Goal: Information Seeking & Learning: Learn about a topic

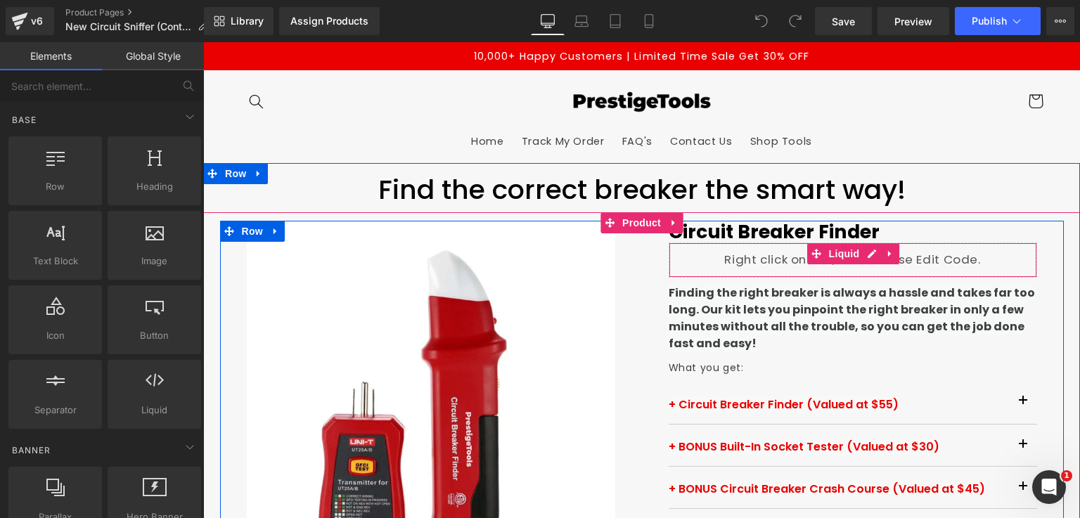
scroll to position [211, 0]
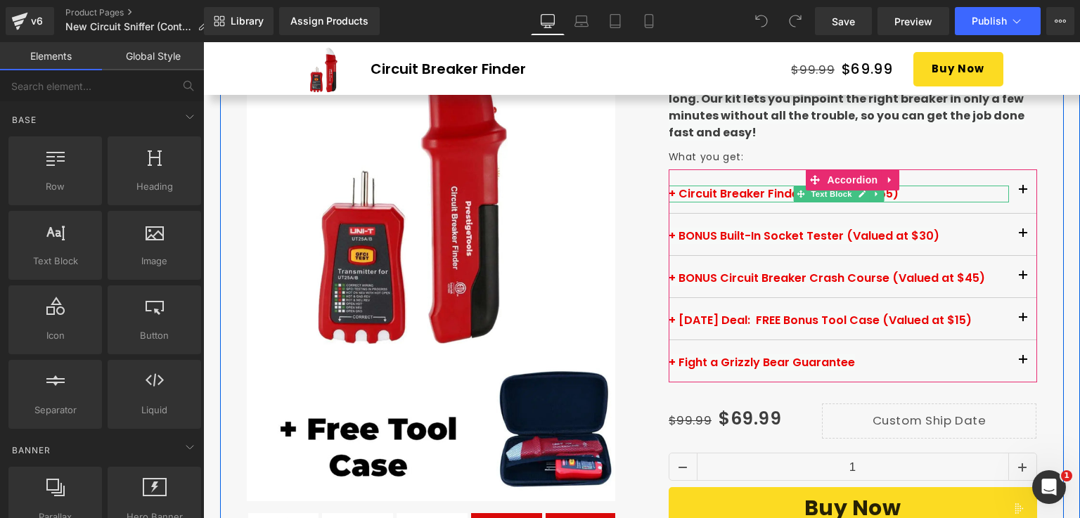
click at [740, 193] on span "+ Circuit Breaker Finder (Valued at $55)" at bounding box center [784, 194] width 230 height 16
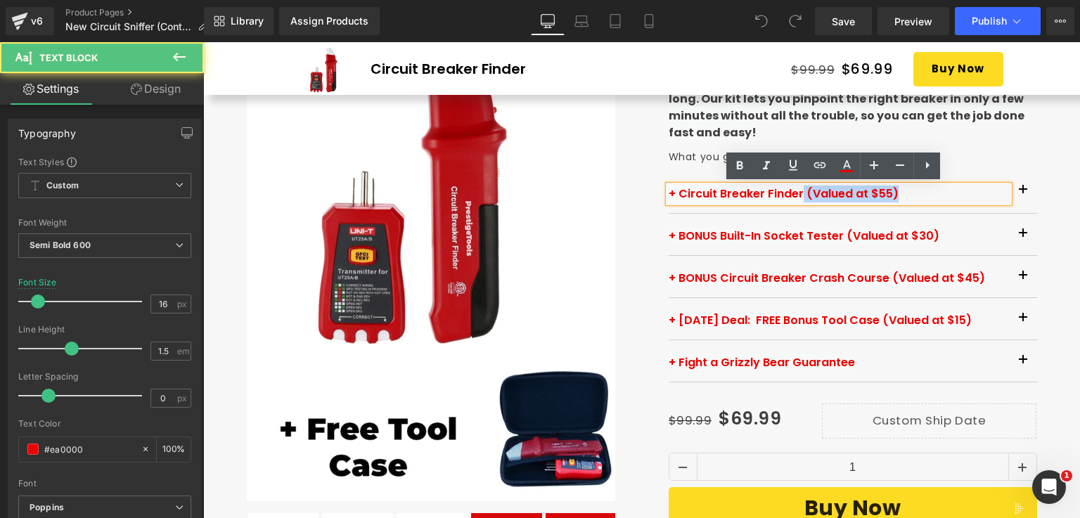
drag, startPoint x: 797, startPoint y: 193, endPoint x: 735, endPoint y: 202, distance: 62.5
click at [735, 202] on div "+ Circuit Breaker Finder (Valued at $55)" at bounding box center [839, 194] width 340 height 17
click at [734, 202] on div "+ Circuit Breaker Finder (Valued at $55)" at bounding box center [839, 194] width 340 height 17
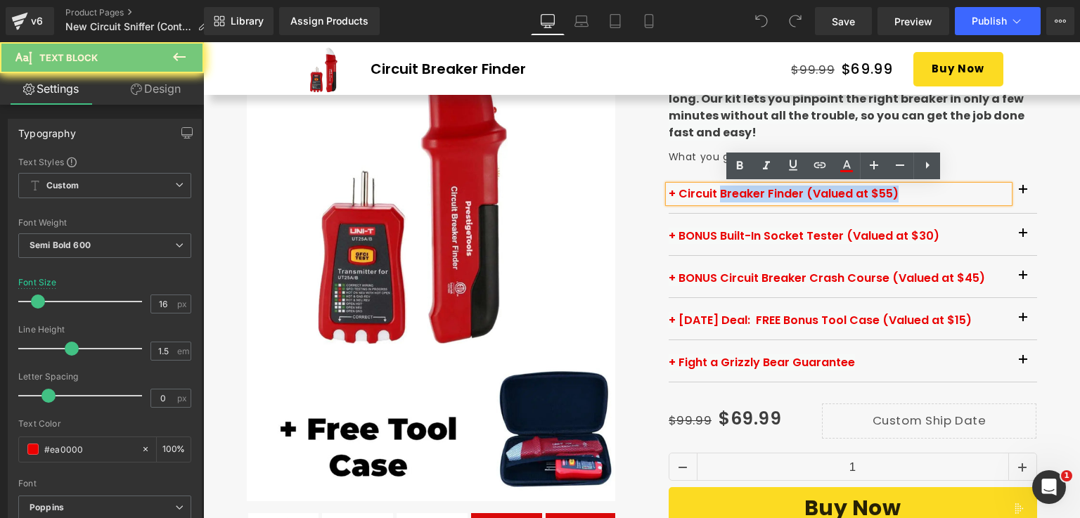
drag, startPoint x: 728, startPoint y: 202, endPoint x: 714, endPoint y: 195, distance: 15.7
click at [714, 195] on div "+ Circuit Breaker Finder (Valued at $55)" at bounding box center [839, 194] width 340 height 17
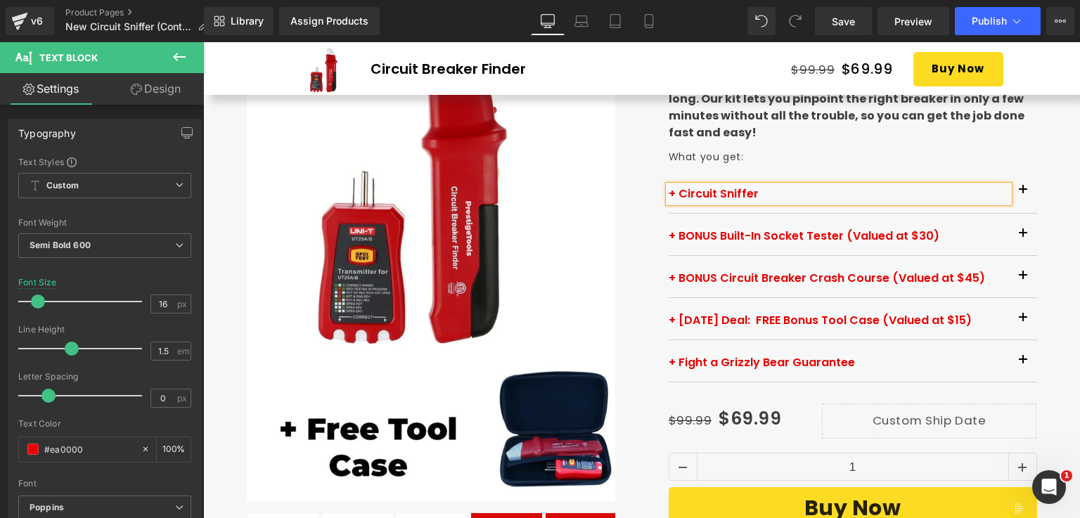
click at [645, 237] on div "Circuit Breaker Finder (P) Title Liquid Finding the right breaker is always a h…" at bounding box center [853, 413] width 422 height 806
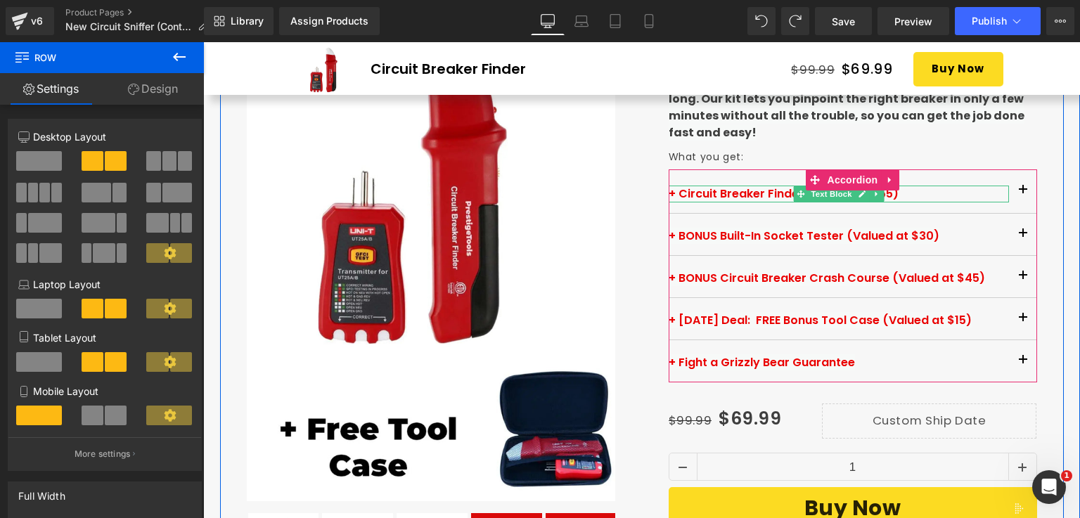
click at [906, 195] on p "+ Circuit Breaker Finder (Valued at $55)" at bounding box center [839, 194] width 340 height 17
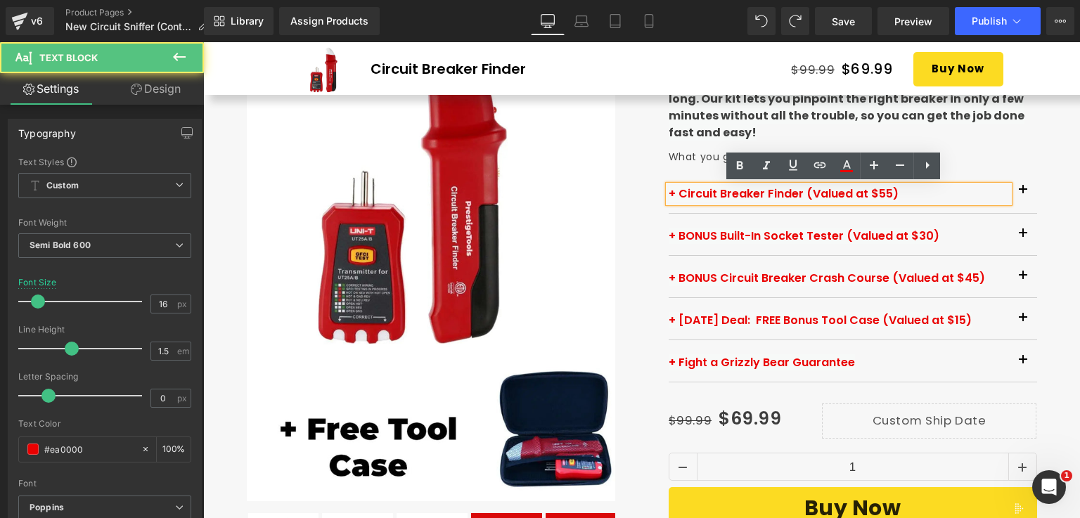
click at [795, 192] on span "+ Circuit Breaker Finder (Valued at $55)" at bounding box center [784, 194] width 230 height 16
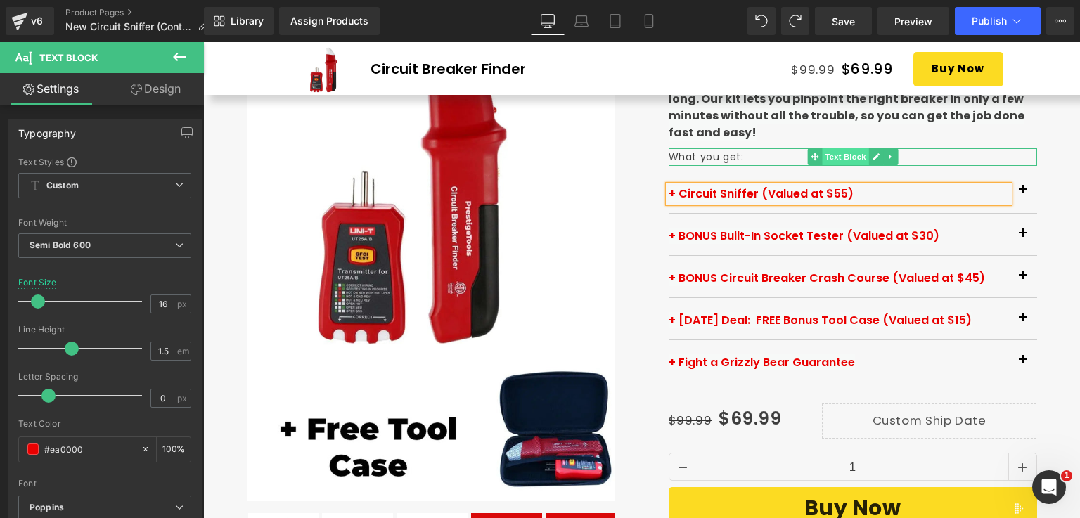
click at [840, 150] on span "Text Block" at bounding box center [845, 156] width 46 height 17
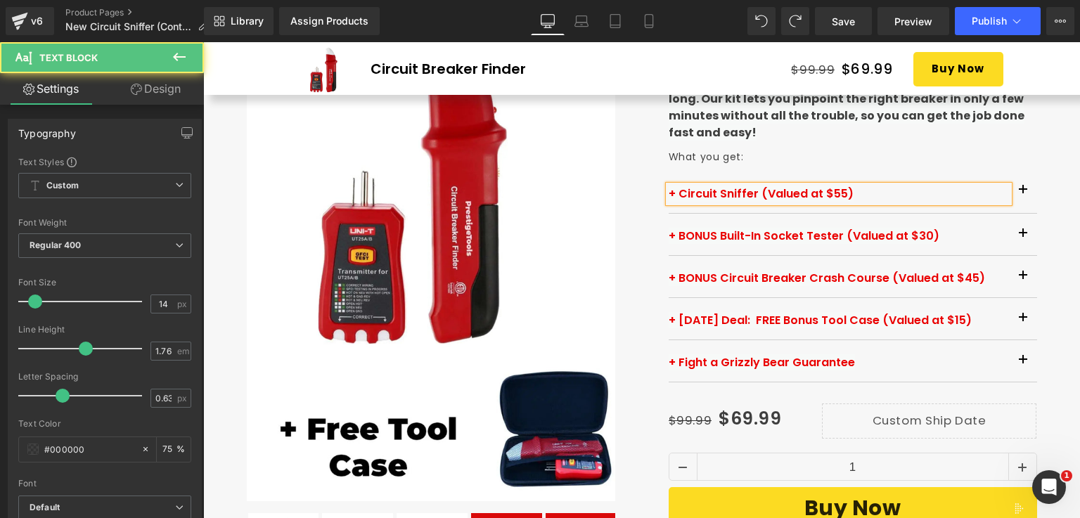
click at [645, 148] on div "Circuit Breaker Finder (P) Title Liquid Finding the right breaker is always a h…" at bounding box center [853, 413] width 422 height 806
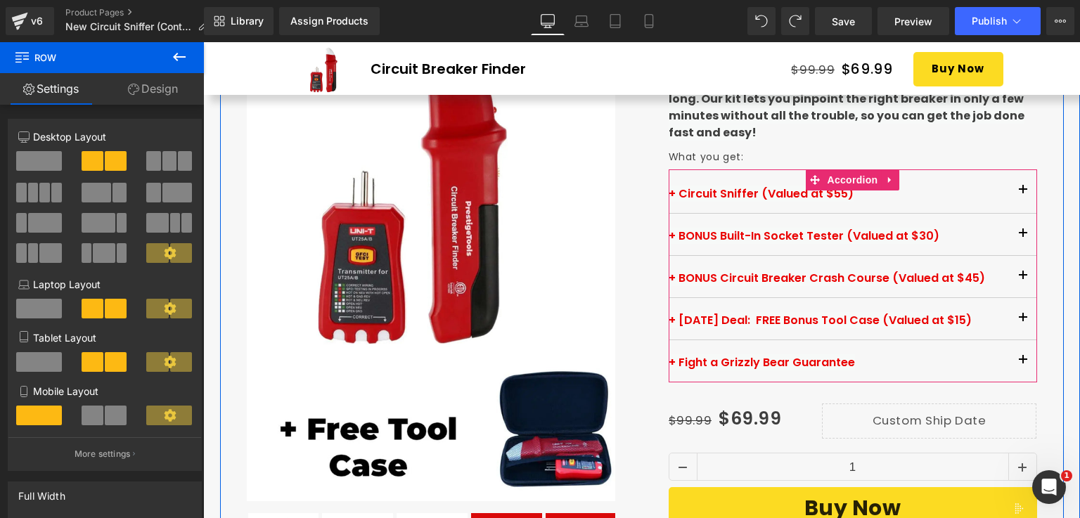
click at [1015, 186] on button "button" at bounding box center [1023, 191] width 28 height 44
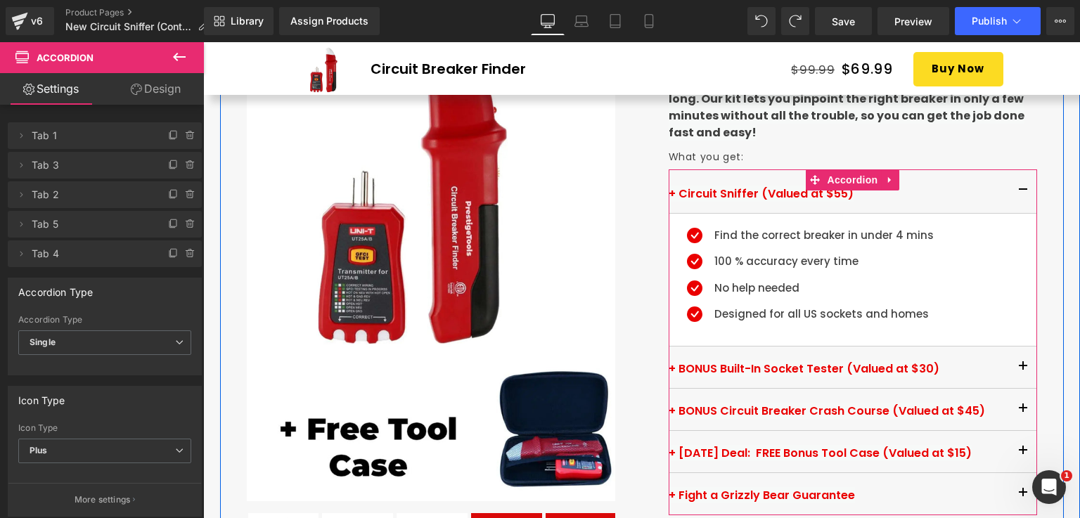
drag, startPoint x: 1015, startPoint y: 186, endPoint x: 1010, endPoint y: 207, distance: 22.2
click at [1015, 186] on button "button" at bounding box center [1023, 191] width 28 height 44
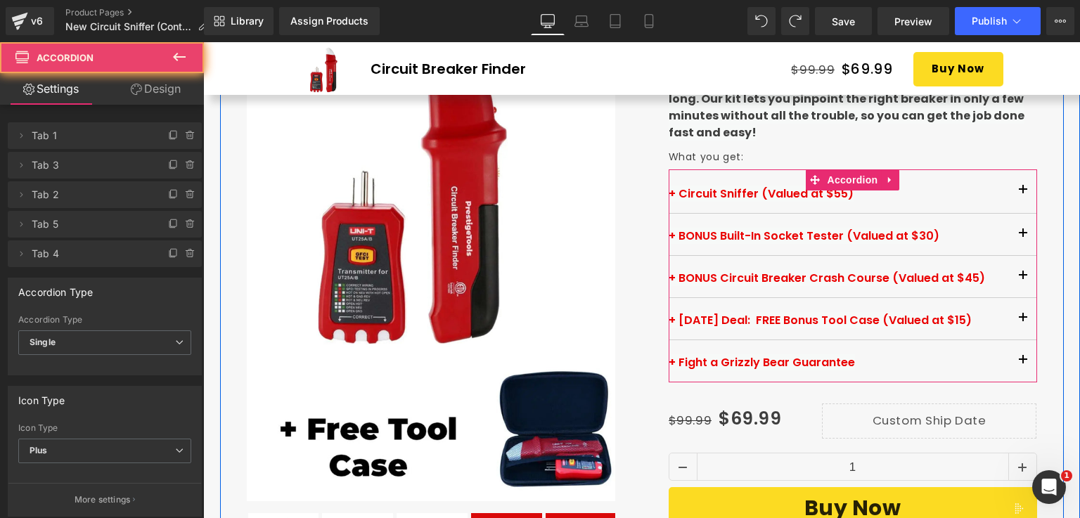
click at [1014, 238] on button "button" at bounding box center [1023, 234] width 28 height 41
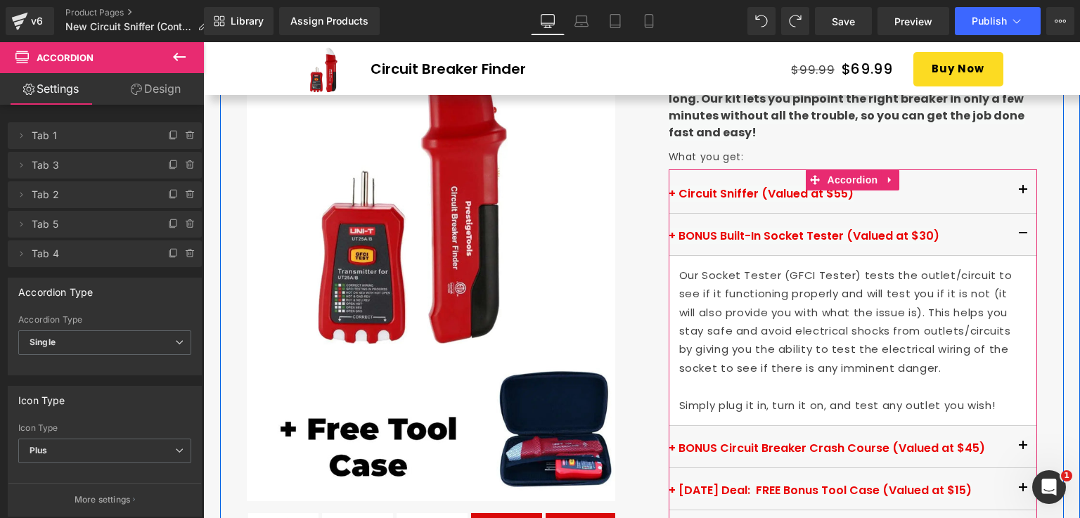
click at [1014, 238] on button "button" at bounding box center [1023, 234] width 28 height 41
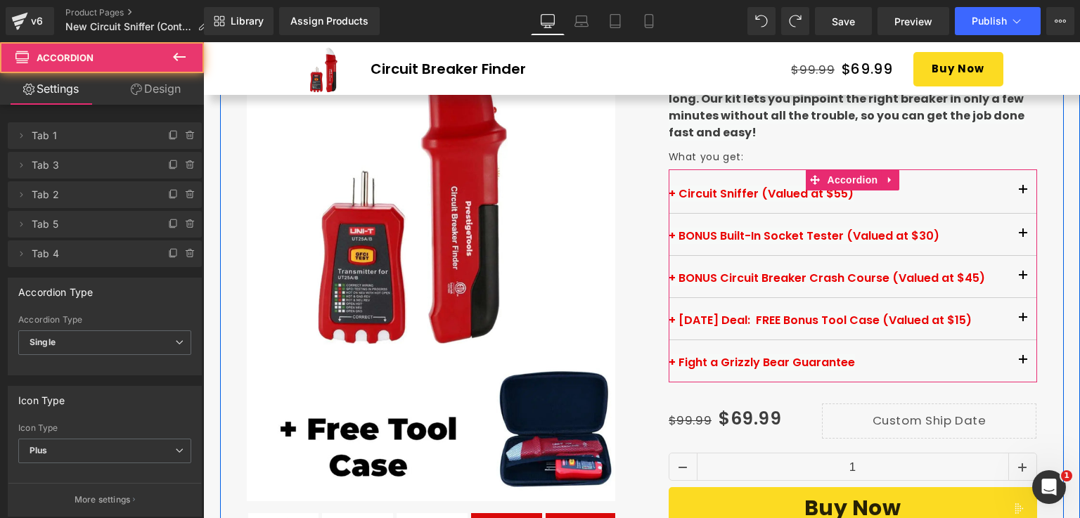
click at [1015, 270] on button "button" at bounding box center [1023, 276] width 28 height 41
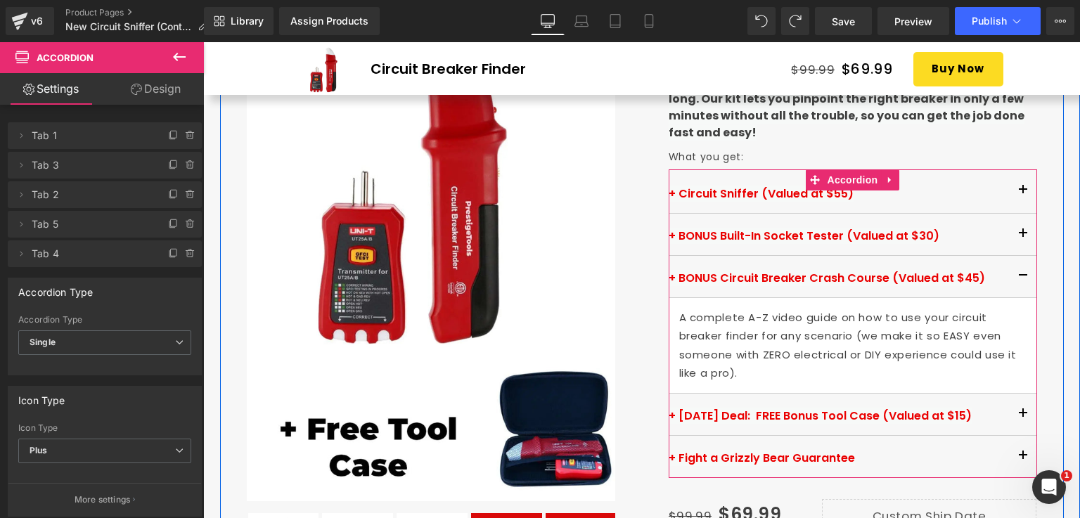
click at [1015, 270] on button "button" at bounding box center [1023, 276] width 28 height 41
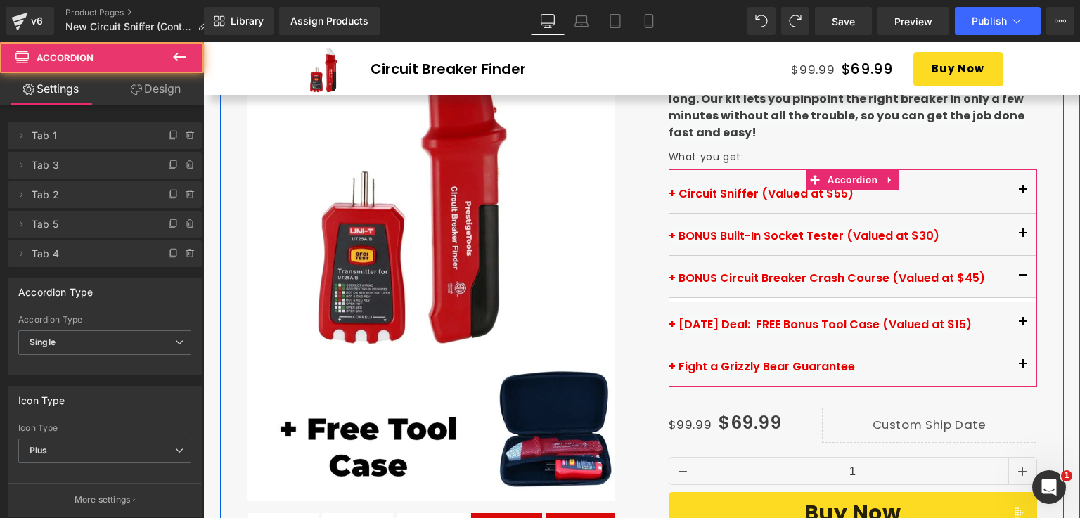
click at [1015, 270] on button "button" at bounding box center [1023, 276] width 28 height 41
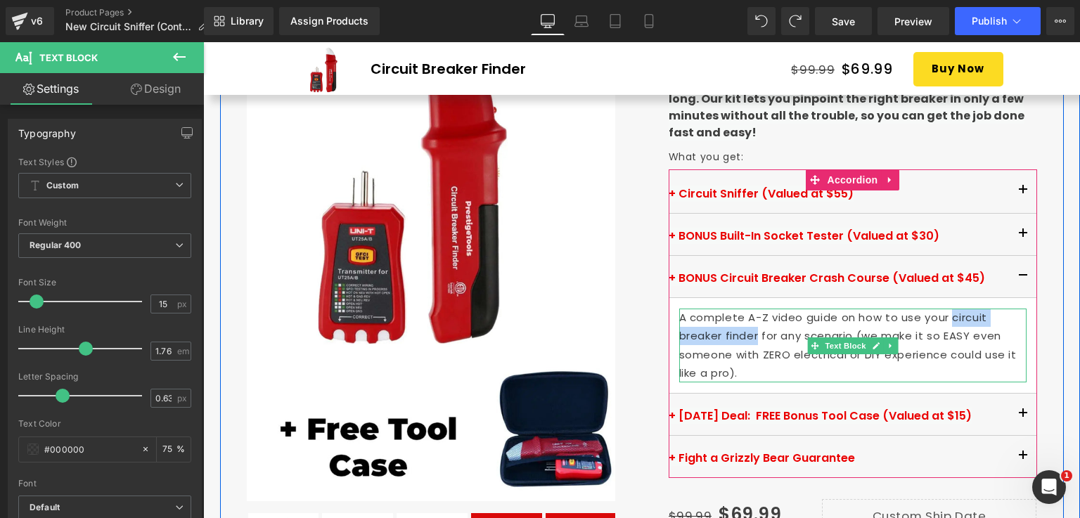
drag, startPoint x: 945, startPoint y: 319, endPoint x: 752, endPoint y: 331, distance: 193.8
click at [752, 331] on p "A complete A-Z video guide on how to use your circuit breaker finder for any sc…" at bounding box center [852, 346] width 347 height 75
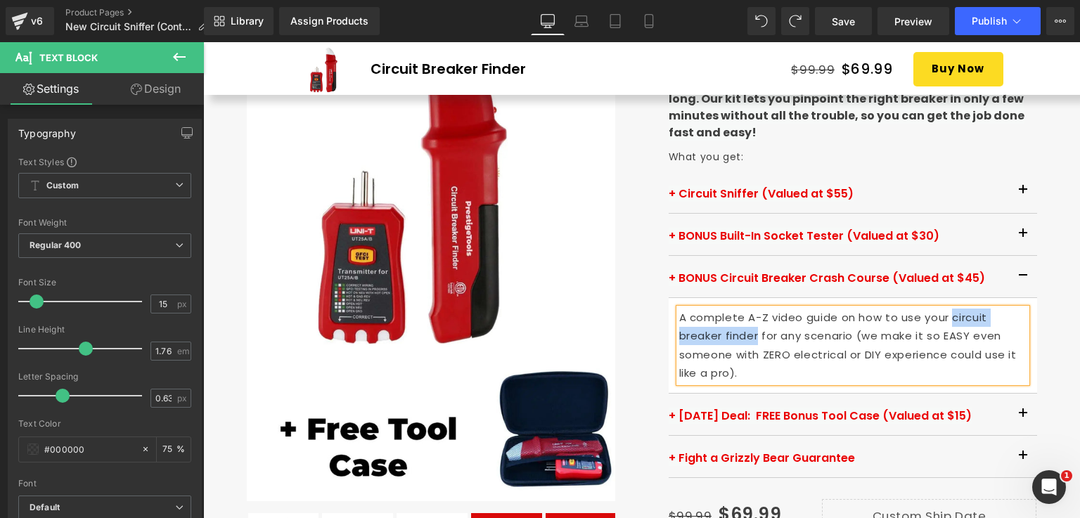
click at [975, 319] on p "A complete A-Z video guide on how to use your circuit breaker finder for any sc…" at bounding box center [852, 346] width 347 height 75
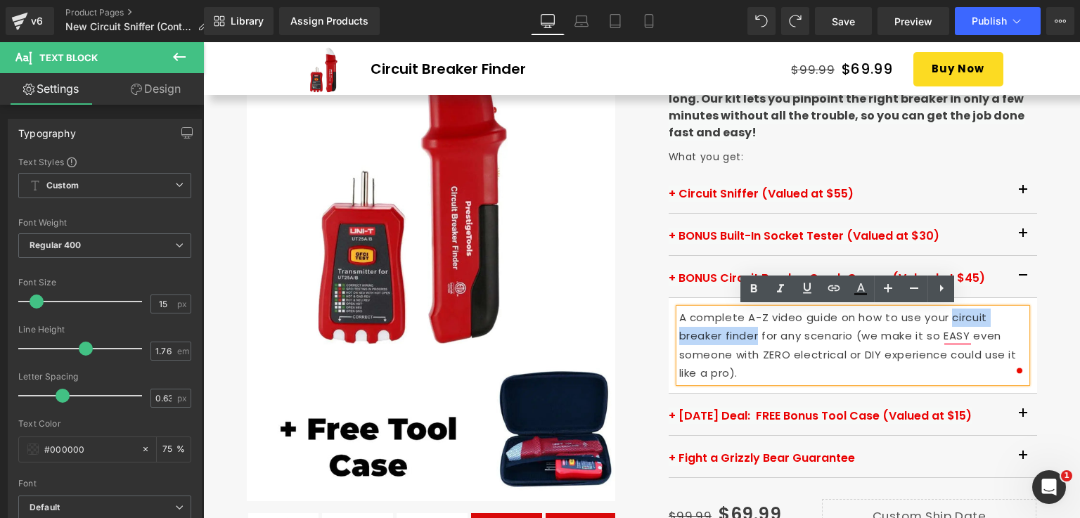
drag, startPoint x: 949, startPoint y: 316, endPoint x: 753, endPoint y: 330, distance: 195.9
click at [753, 330] on p "A complete A-Z video guide on how to use your circuit breaker finder for any sc…" at bounding box center [852, 346] width 347 height 75
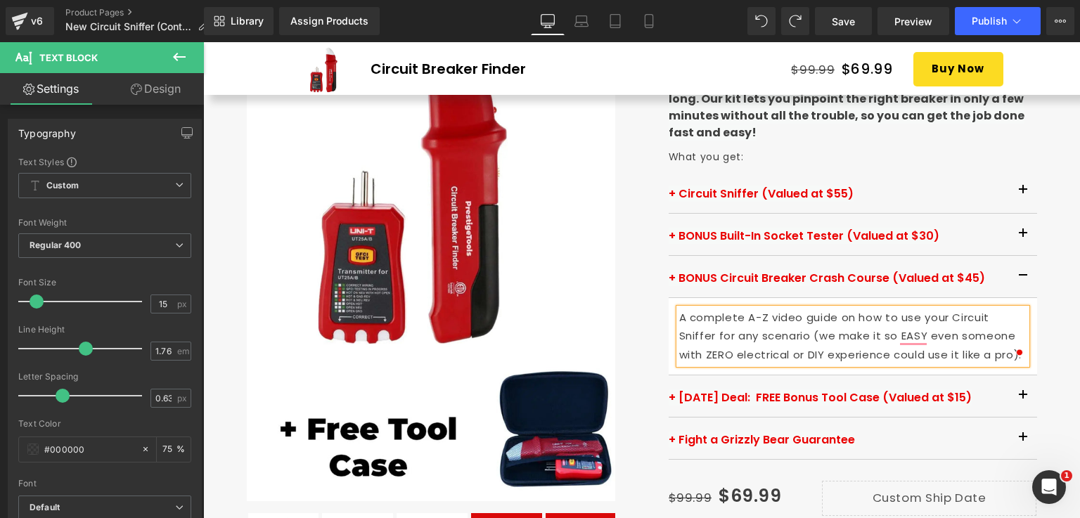
click at [1023, 280] on span "button" at bounding box center [1023, 280] width 0 height 0
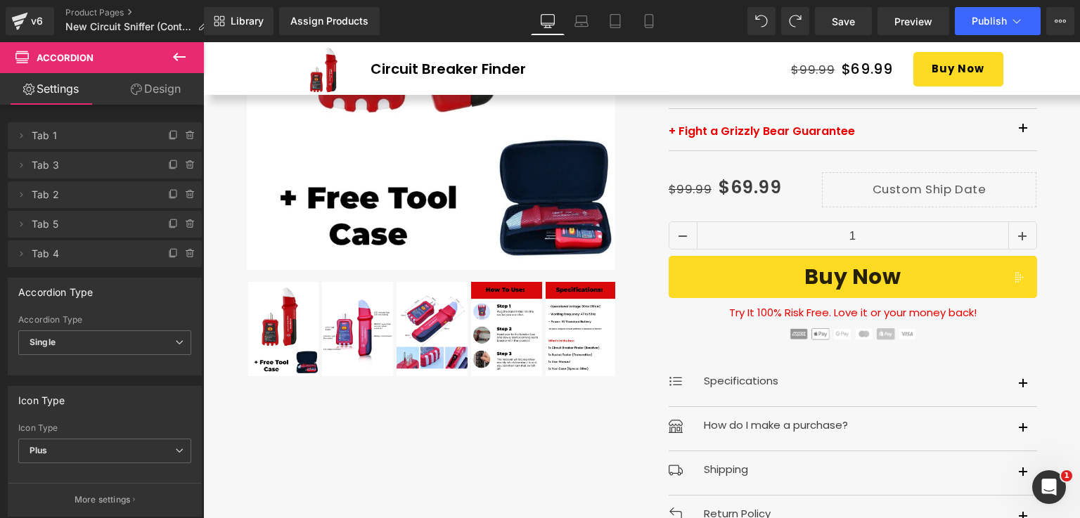
scroll to position [563, 0]
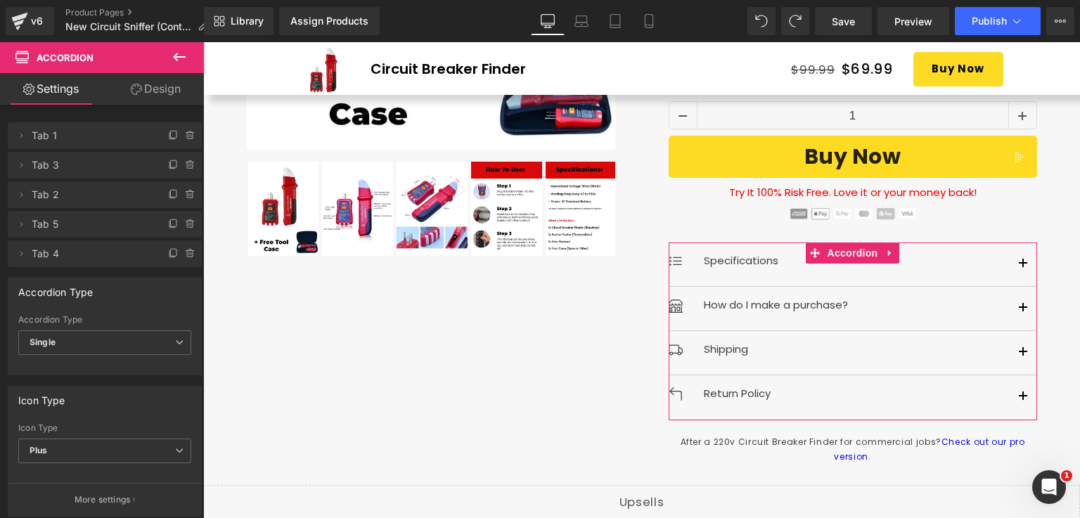
click at [1010, 262] on button "button" at bounding box center [1023, 265] width 28 height 44
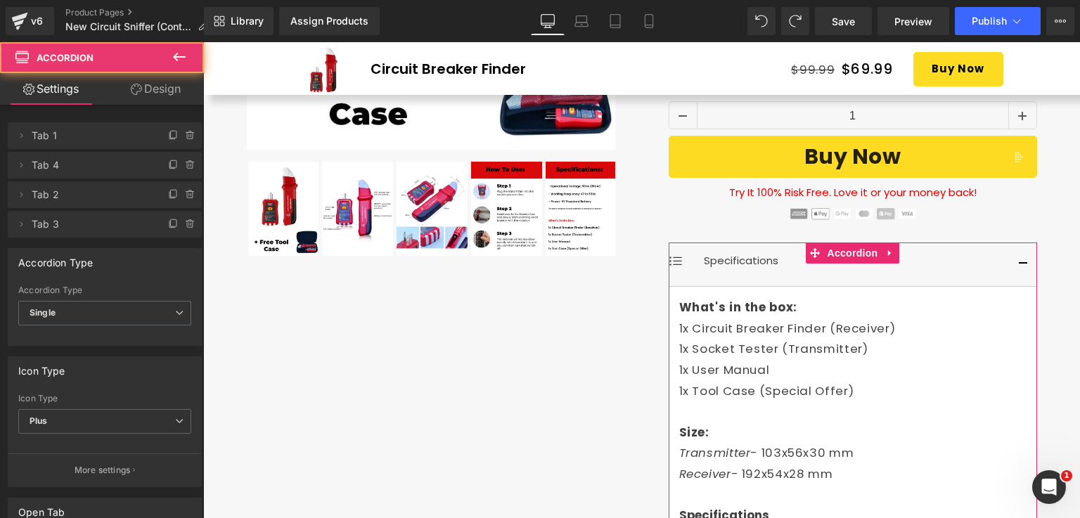
click at [1010, 262] on button "button" at bounding box center [1023, 265] width 28 height 44
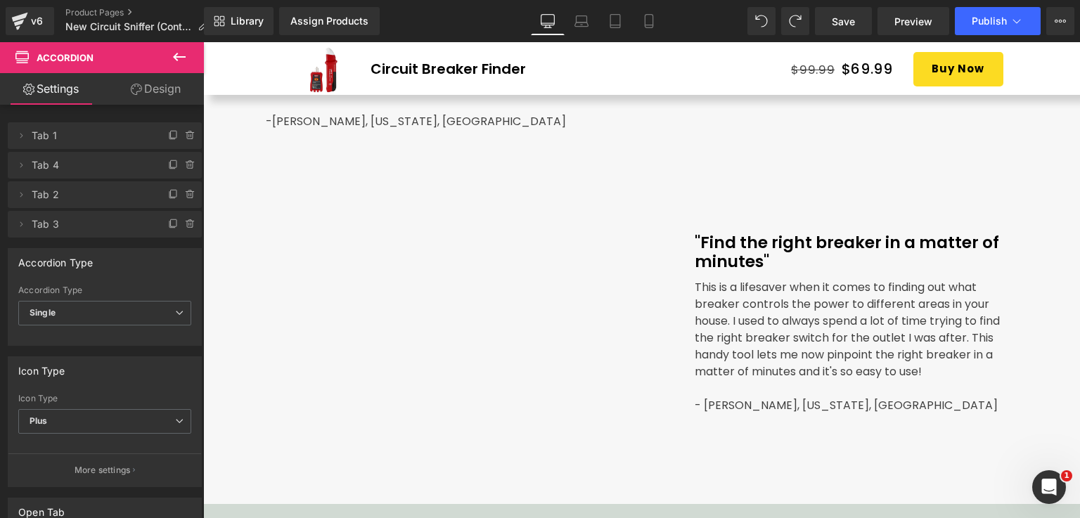
scroll to position [2391, 0]
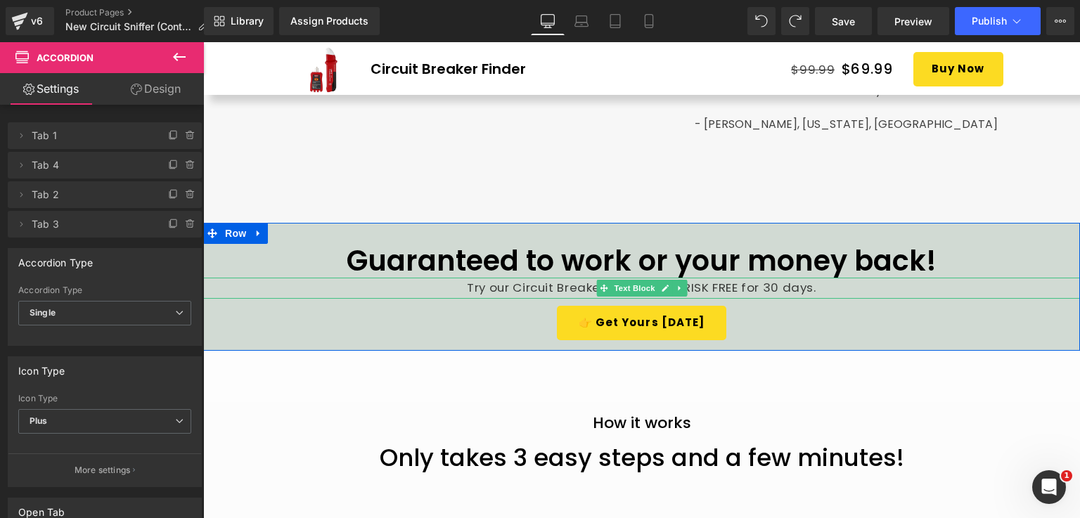
click at [513, 283] on p "Try our Circuit Breaker Finder 100% RISK FREE for 30 days." at bounding box center [641, 288] width 877 height 21
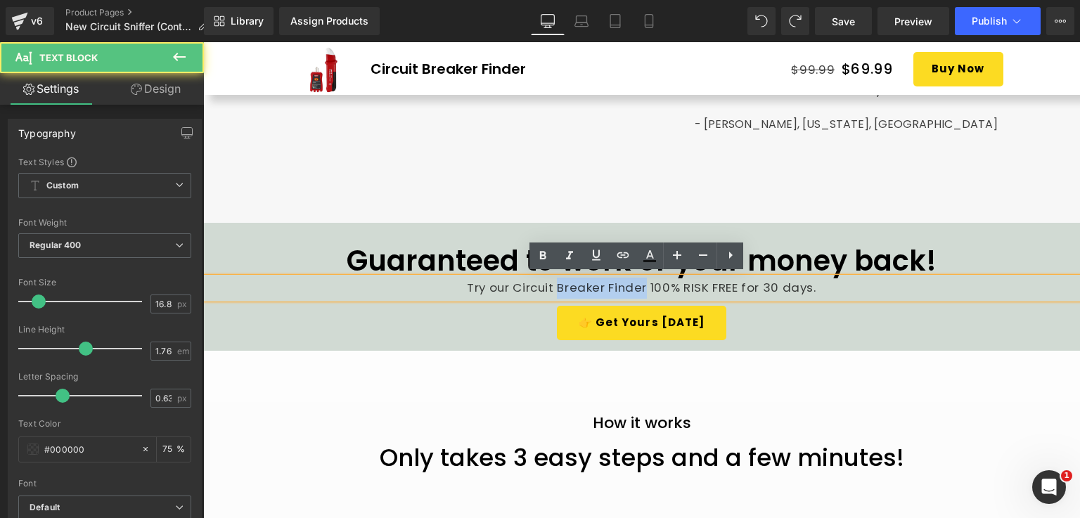
drag, startPoint x: 641, startPoint y: 285, endPoint x: 553, endPoint y: 278, distance: 88.9
click at [553, 278] on p "Try our Circuit Breaker Finder 100% RISK FREE for 30 days." at bounding box center [641, 288] width 877 height 21
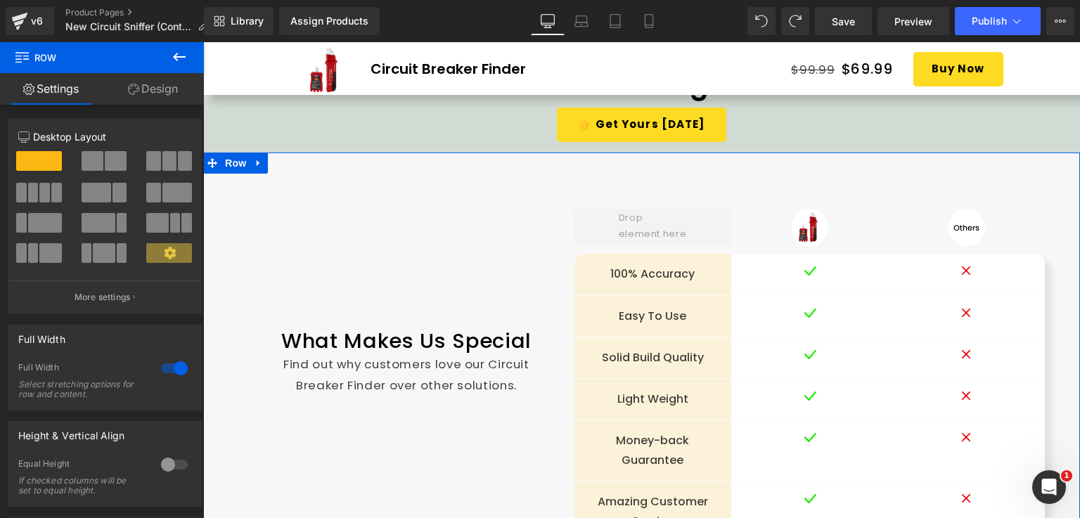
scroll to position [3867, 0]
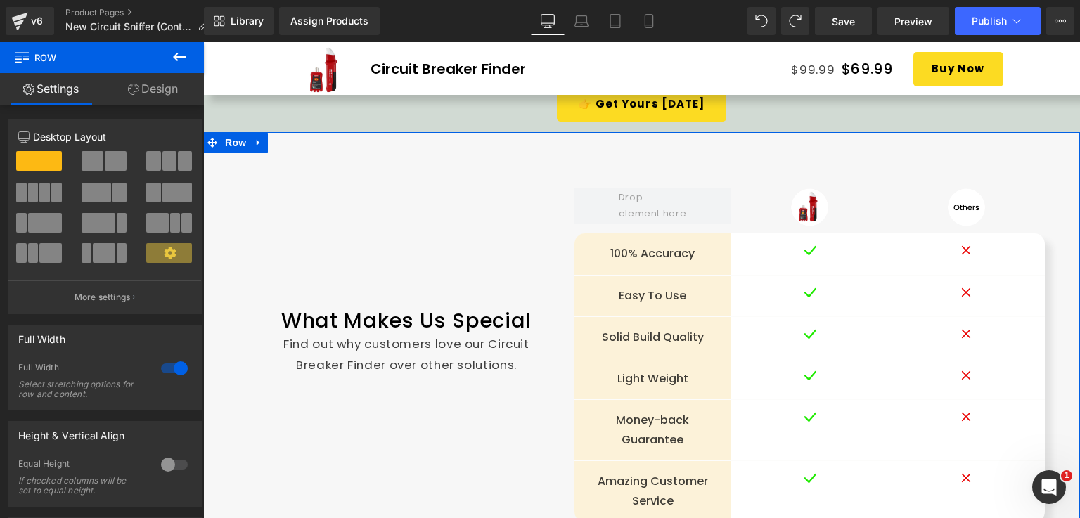
click at [377, 366] on p "Find out why customers love our Circuit Breaker Finder over other solutions." at bounding box center [407, 354] width 266 height 41
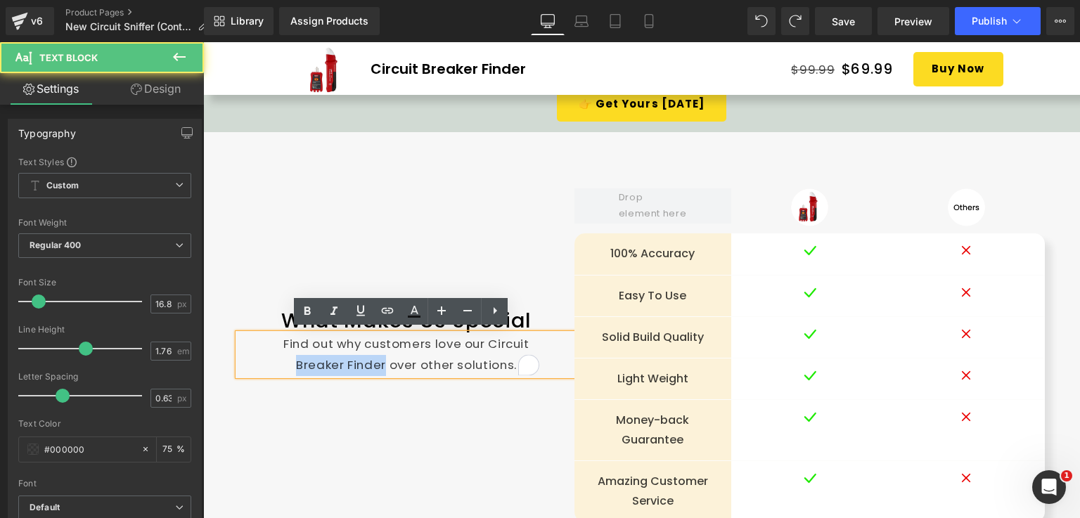
drag, startPoint x: 379, startPoint y: 361, endPoint x: 291, endPoint y: 356, distance: 88.0
click at [291, 356] on p "Find out why customers love our Circuit Breaker Finder over other solutions." at bounding box center [407, 354] width 266 height 41
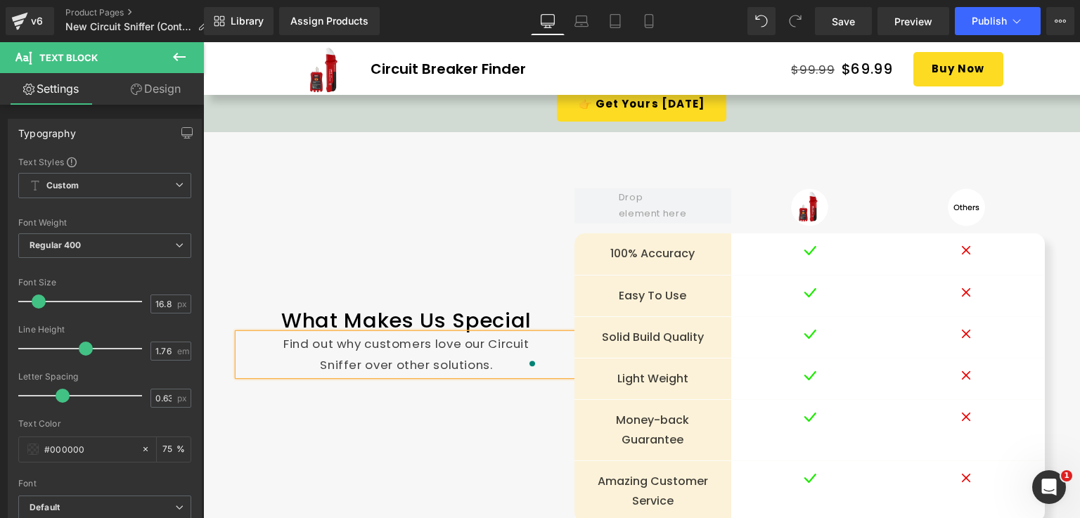
click at [365, 418] on div "What Makes Us Special Heading Find out why customers love our Circuit Sniffer o…" at bounding box center [641, 369] width 877 height 475
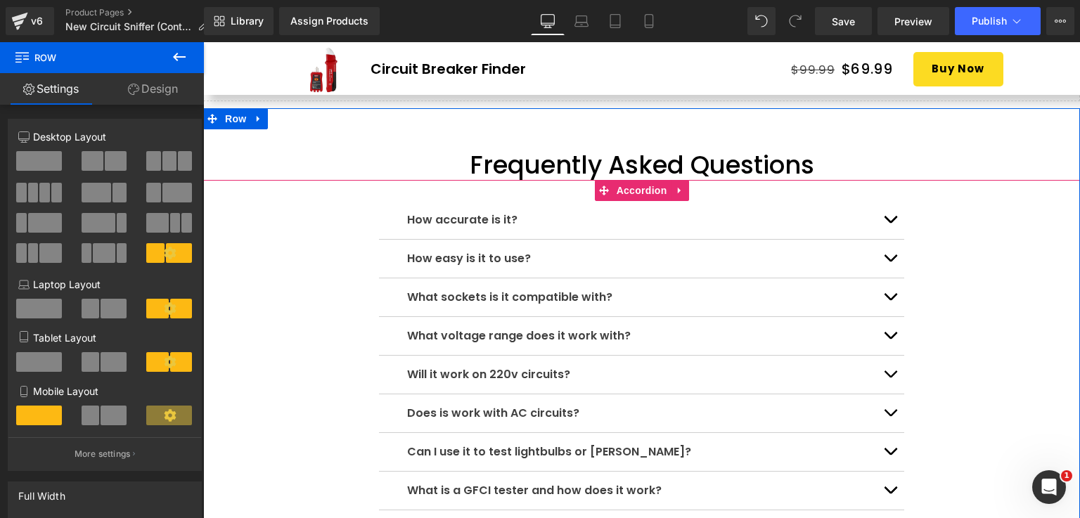
scroll to position [4500, 0]
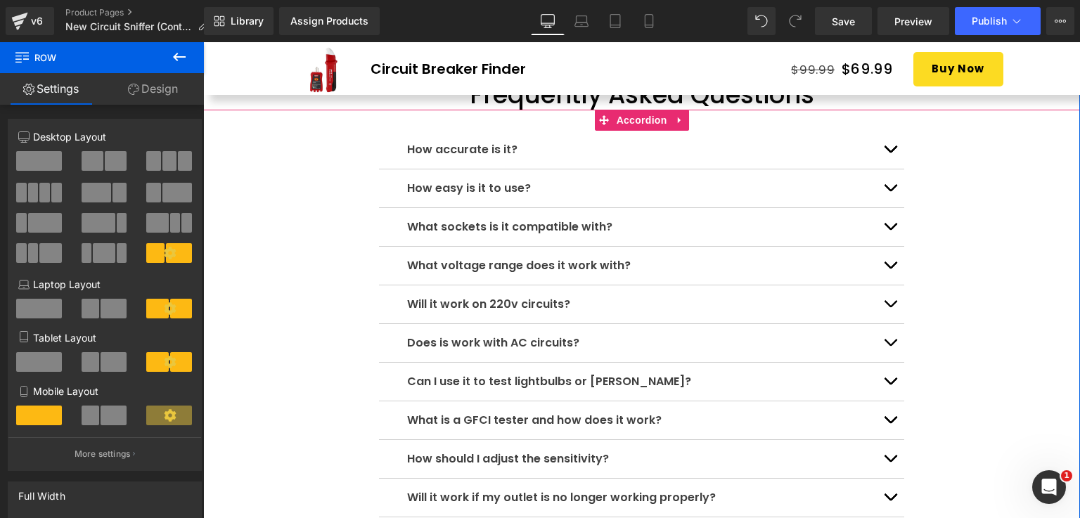
click at [880, 146] on button "button" at bounding box center [890, 150] width 28 height 38
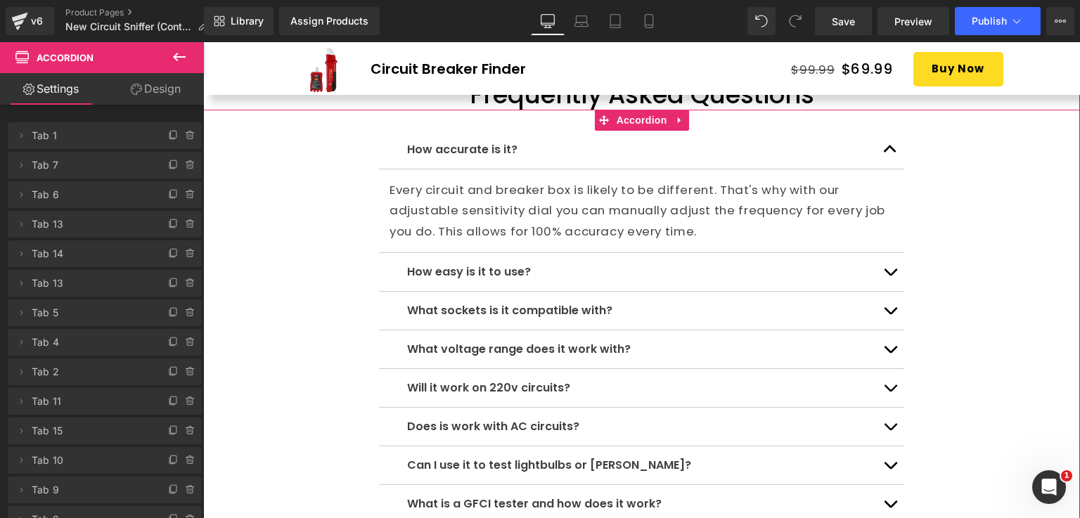
click at [885, 141] on button "button" at bounding box center [890, 150] width 28 height 38
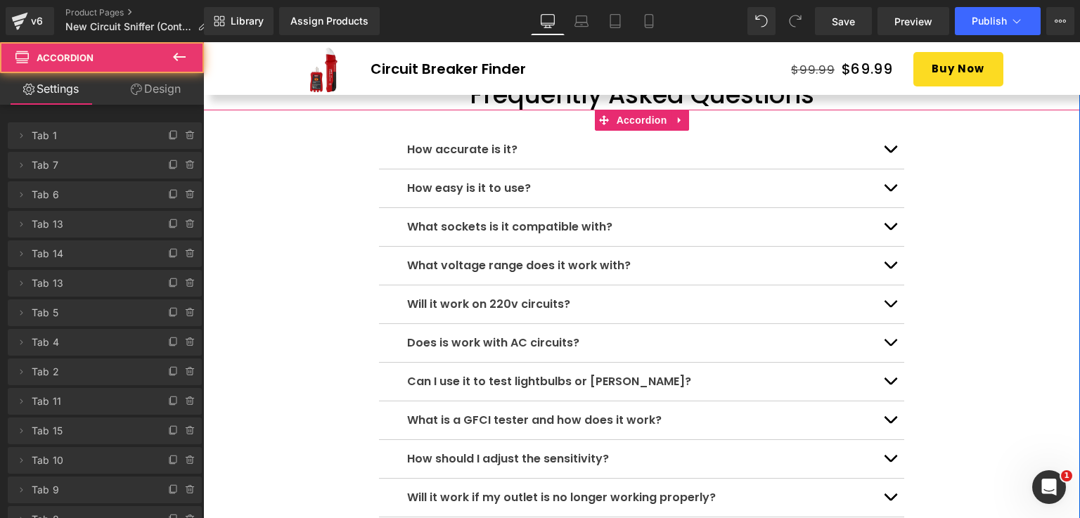
click at [894, 190] on button "button" at bounding box center [890, 188] width 28 height 38
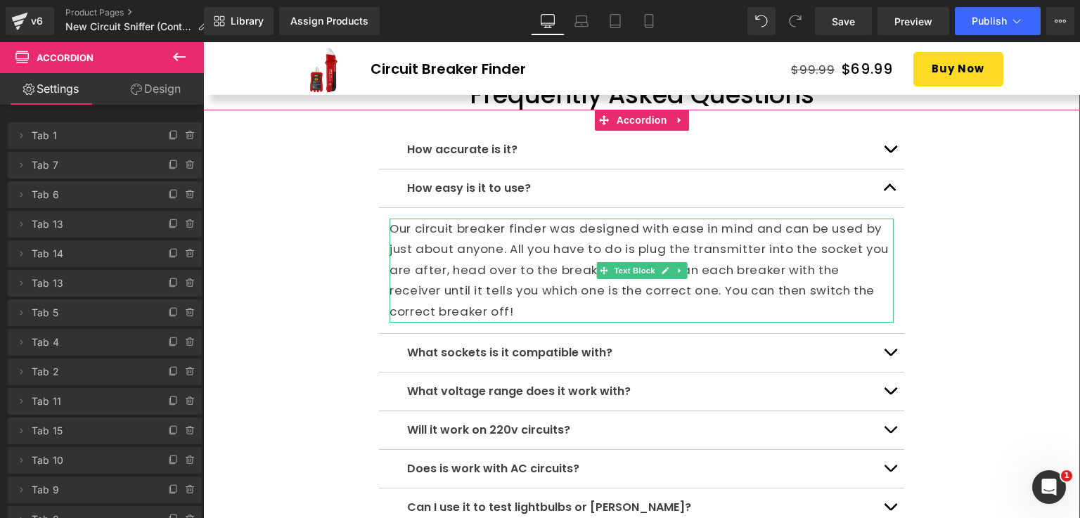
click at [480, 231] on p "Our circuit breaker finder was designed with ease in mind and can be used by ju…" at bounding box center [642, 271] width 504 height 104
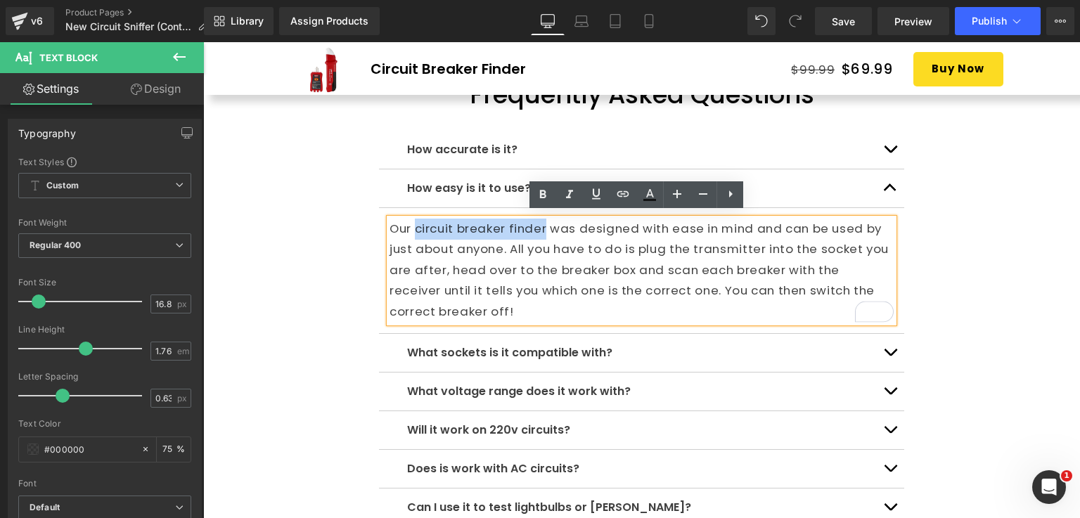
drag, startPoint x: 542, startPoint y: 221, endPoint x: 413, endPoint y: 224, distance: 129.4
click at [413, 224] on p "Our circuit breaker finder was designed with ease in mind and can be used by ju…" at bounding box center [642, 271] width 504 height 104
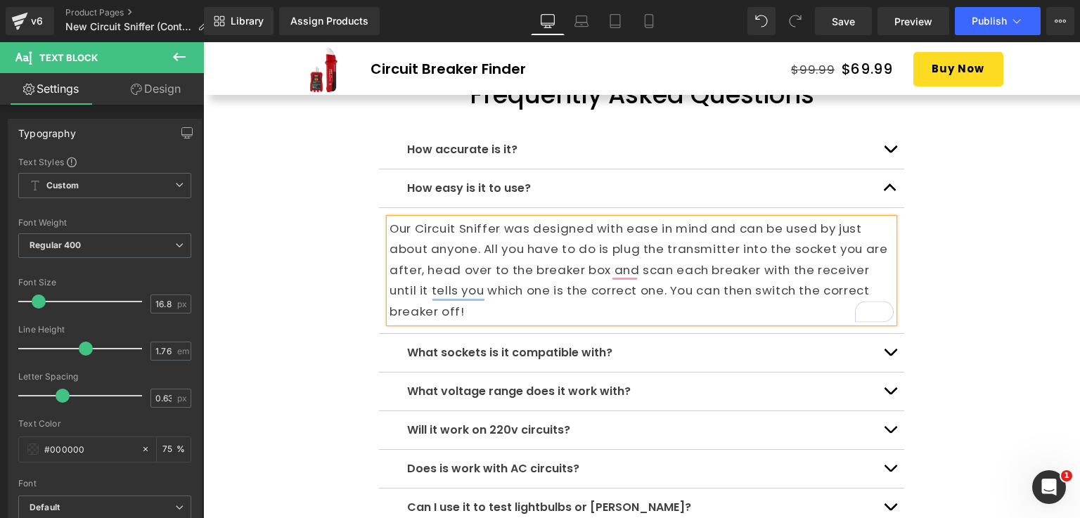
click at [979, 254] on div "How accurate is it? Text Block Every circuit and breaker box is likely to be di…" at bounding box center [641, 484] width 877 height 748
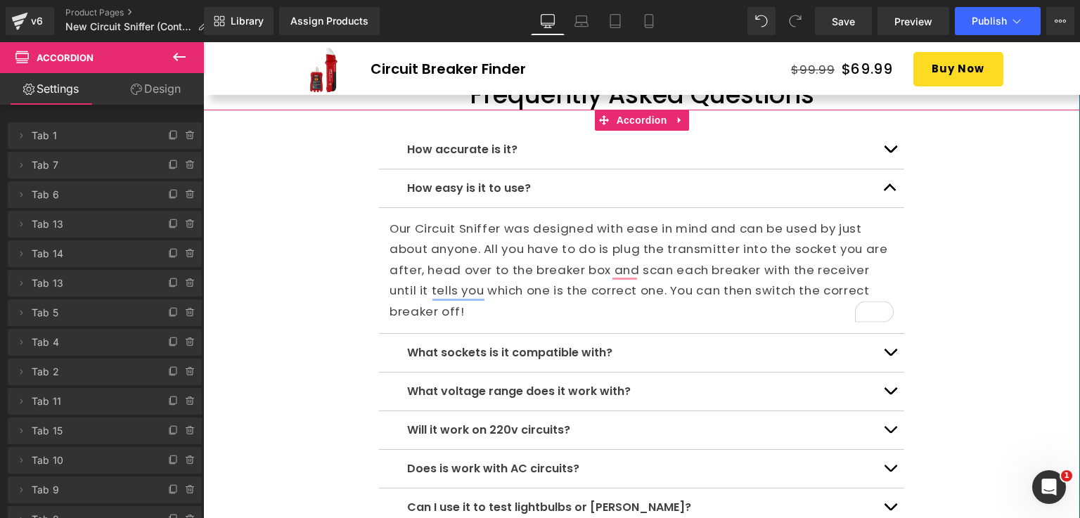
click at [876, 188] on button "button" at bounding box center [890, 188] width 28 height 38
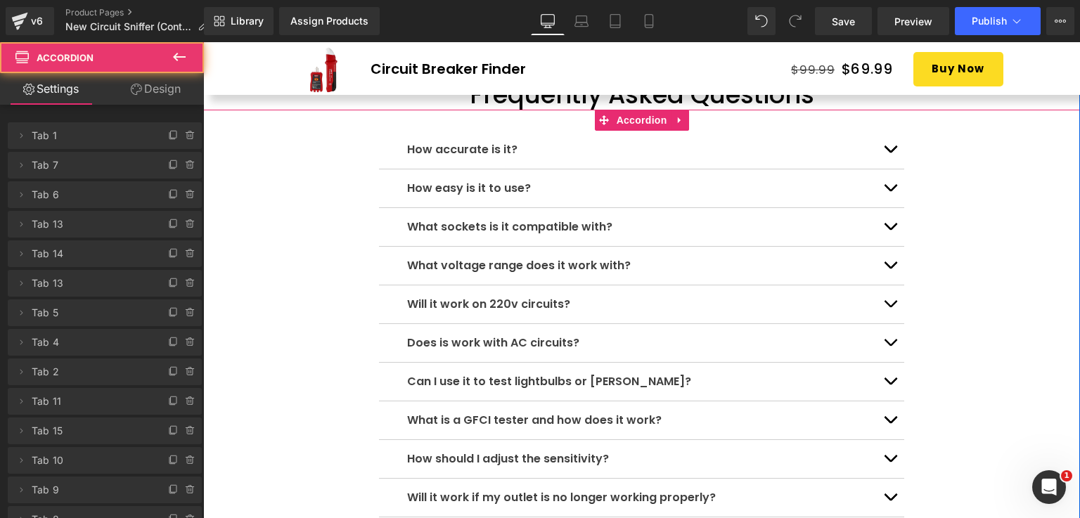
click at [880, 227] on button "button" at bounding box center [890, 227] width 28 height 38
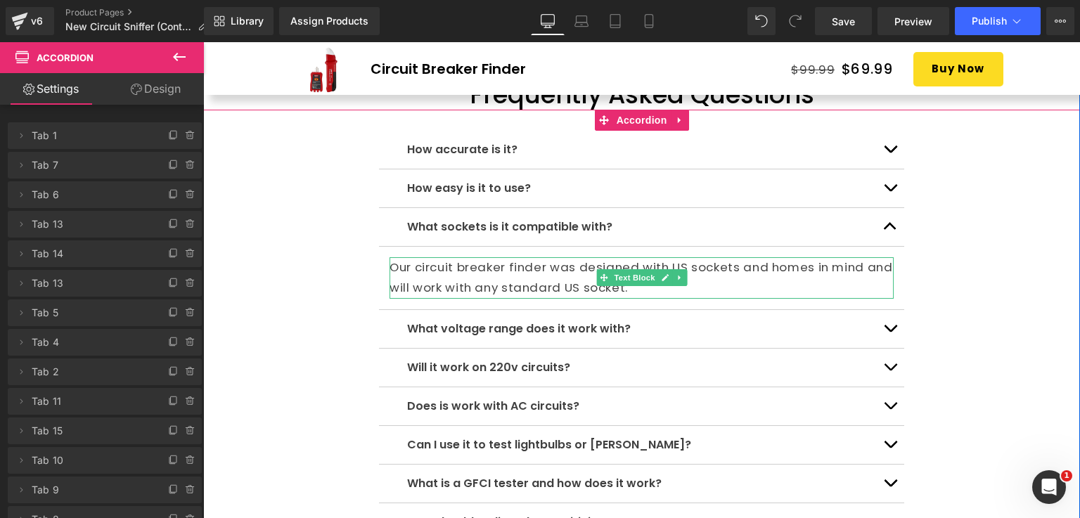
click at [444, 257] on p "Our circuit breaker finder was designed with US sockets and homes in mind and w…" at bounding box center [642, 277] width 504 height 41
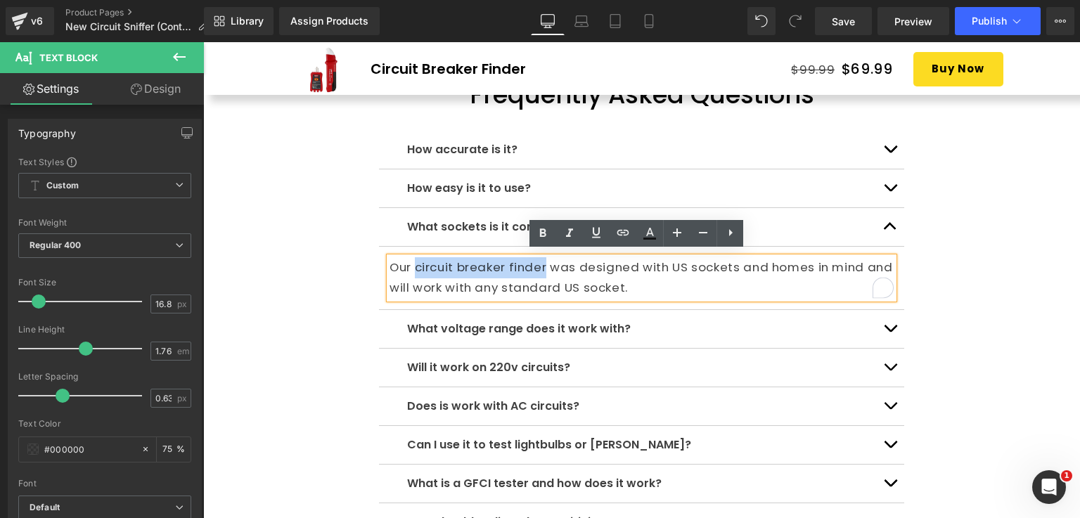
drag, startPoint x: 540, startPoint y: 262, endPoint x: 413, endPoint y: 266, distance: 126.6
click at [413, 266] on p "Our circuit breaker finder was designed with US sockets and homes in mind and w…" at bounding box center [642, 277] width 504 height 41
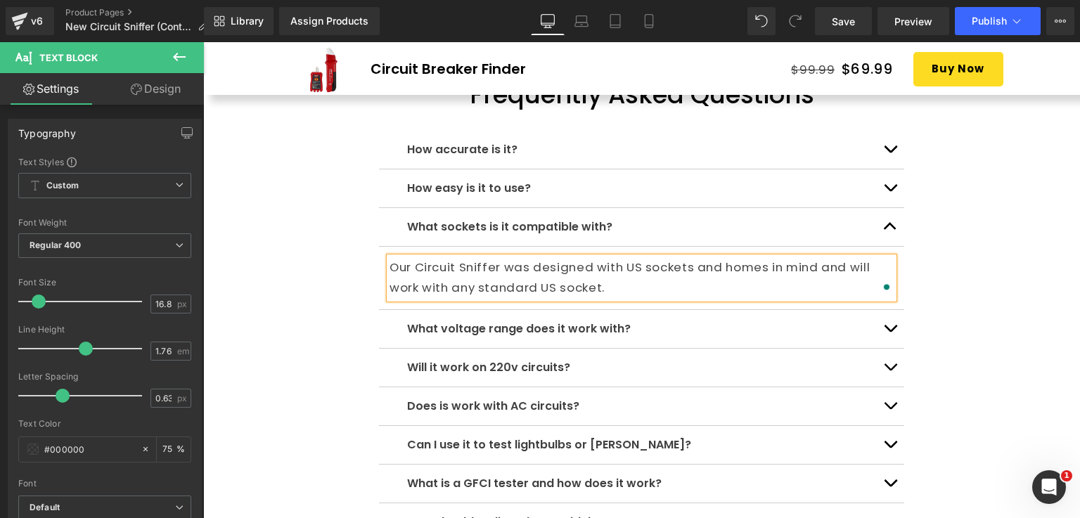
click at [977, 266] on div "How accurate is it? Text Block Every circuit and breaker box is likely to be di…" at bounding box center [641, 453] width 877 height 686
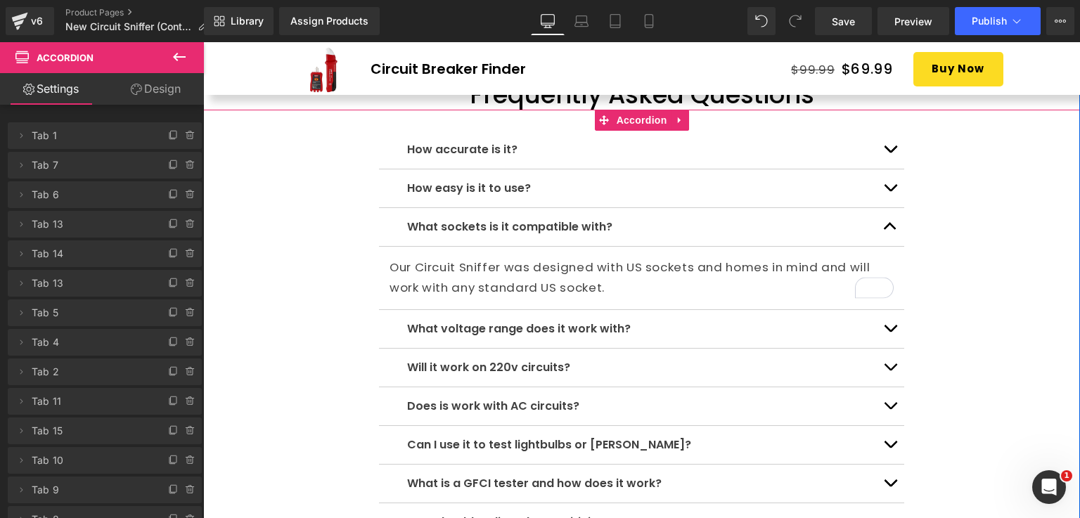
click at [892, 223] on button "button" at bounding box center [890, 227] width 28 height 38
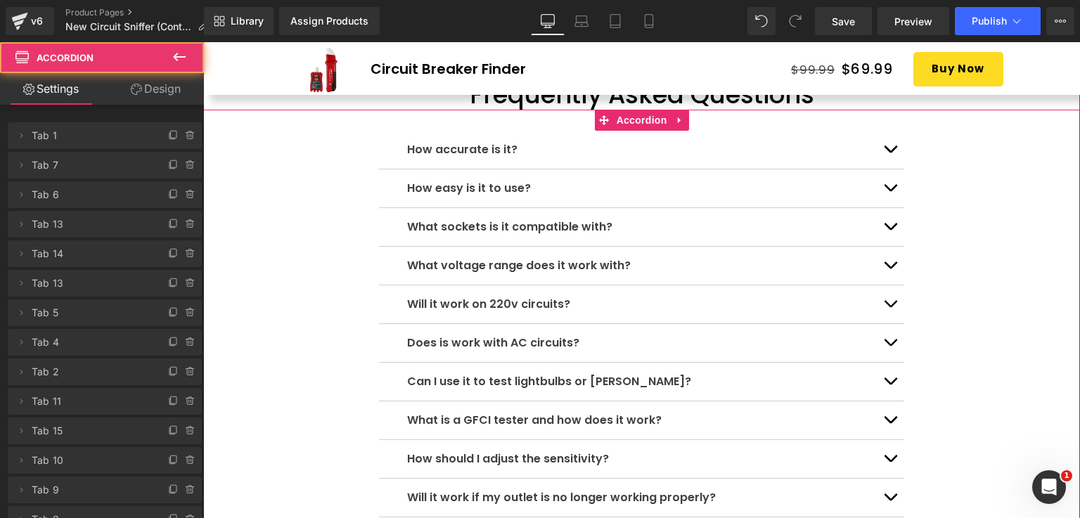
click at [884, 255] on button "button" at bounding box center [890, 266] width 28 height 38
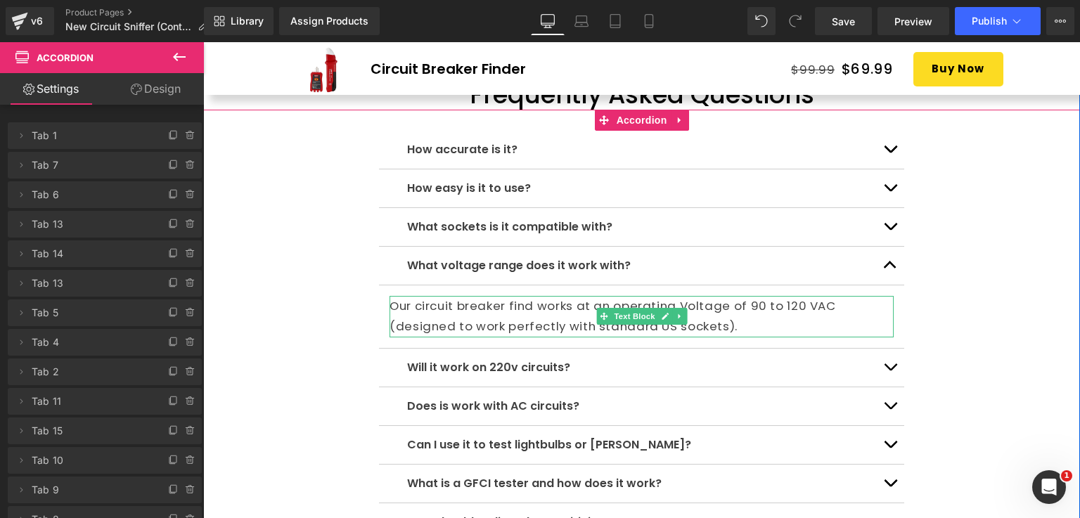
click at [527, 307] on p "Our circuit breaker find works at an operating Voltage of 90 to 120 VAC (design…" at bounding box center [642, 316] width 504 height 41
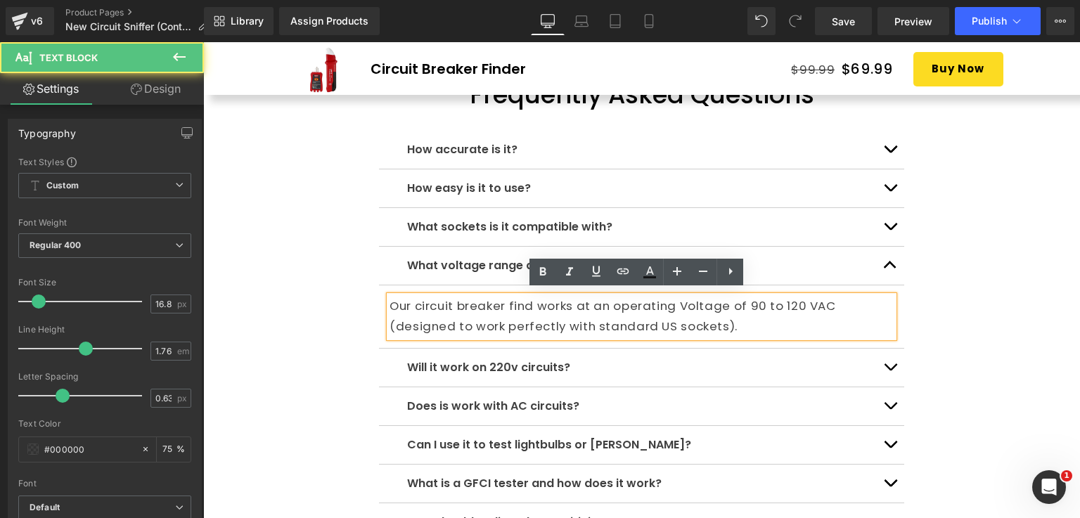
click at [502, 300] on p "Our circuit breaker find works at an operating Voltage of 90 to 120 VAC (design…" at bounding box center [642, 316] width 504 height 41
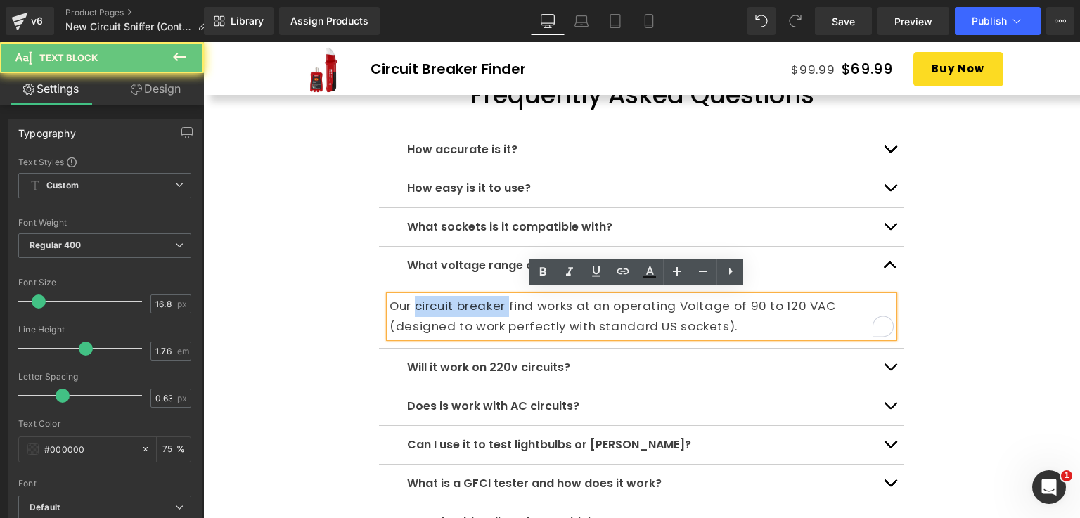
drag, startPoint x: 502, startPoint y: 300, endPoint x: 413, endPoint y: 302, distance: 88.6
click at [413, 302] on p "Our circuit breaker find works at an operating Voltage of 90 to 120 VAC (design…" at bounding box center [642, 316] width 504 height 41
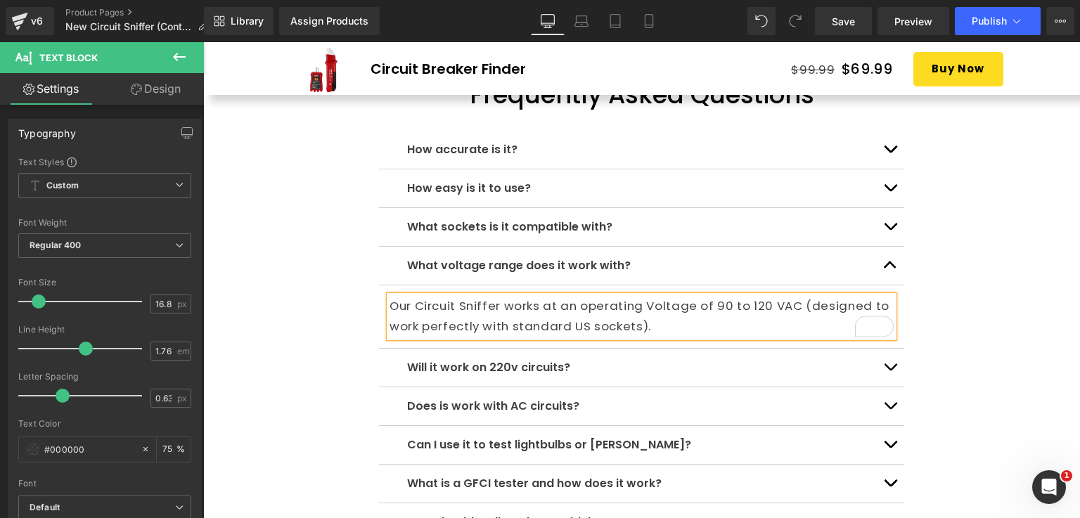
click at [928, 281] on div "How accurate is it? Text Block Every circuit and breaker box is likely to be di…" at bounding box center [641, 453] width 877 height 686
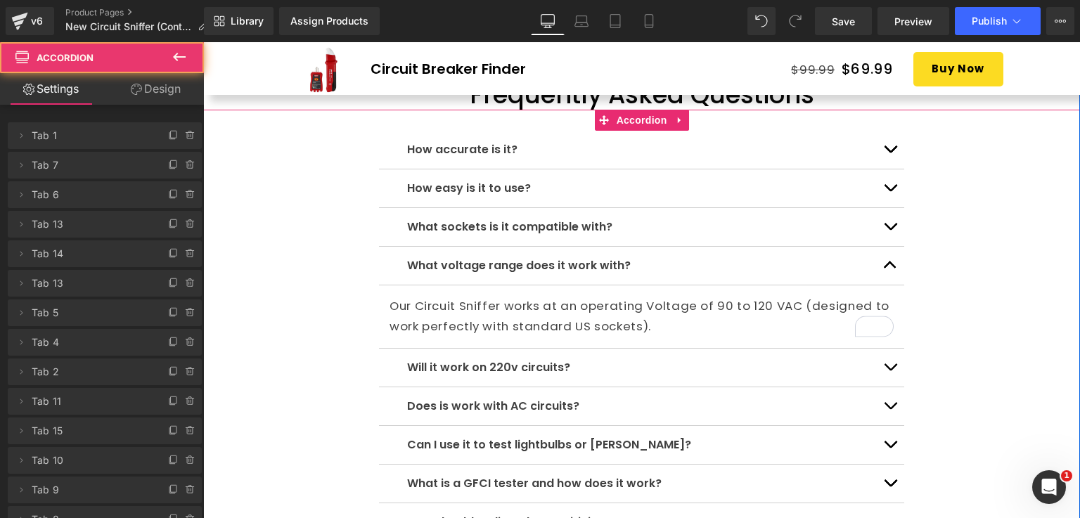
click at [877, 265] on button "button" at bounding box center [890, 266] width 28 height 38
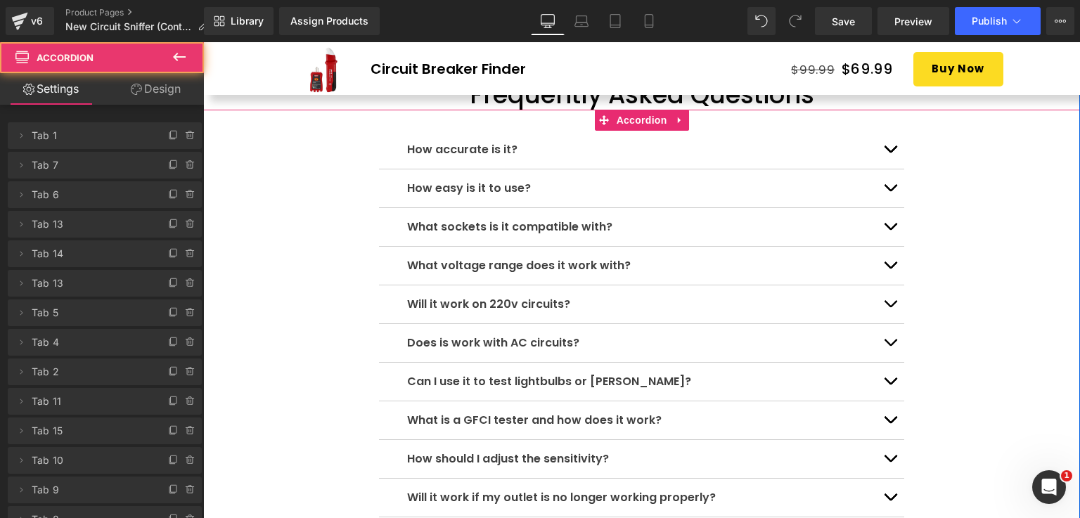
click at [890, 307] on span "button" at bounding box center [890, 307] width 0 height 0
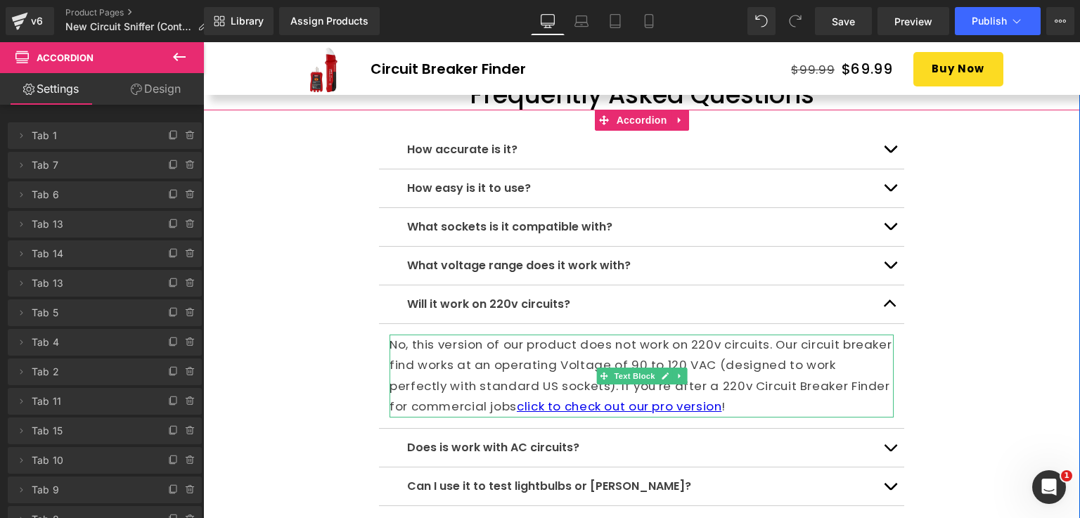
click at [499, 356] on p "No, this version of our product does not work on 220v circuits. Our circuit bre…" at bounding box center [642, 376] width 504 height 83
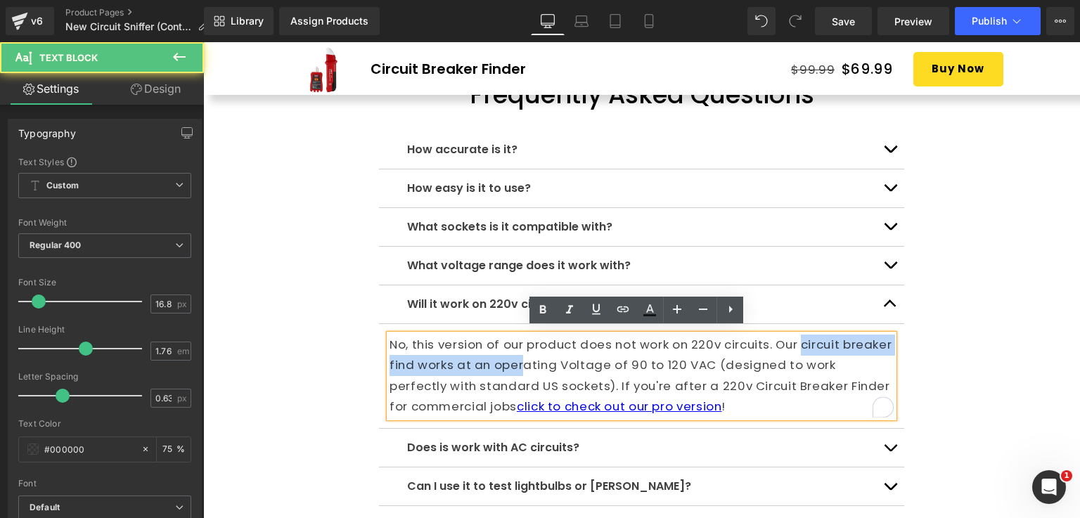
drag, startPoint x: 801, startPoint y: 340, endPoint x: 510, endPoint y: 357, distance: 290.9
click at [533, 356] on p "No, this version of our product does not work on 220v circuits. Our circuit bre…" at bounding box center [642, 376] width 504 height 83
click at [459, 359] on p "No, this version of our product does not work on 220v circuits. Our circuit bre…" at bounding box center [642, 376] width 504 height 83
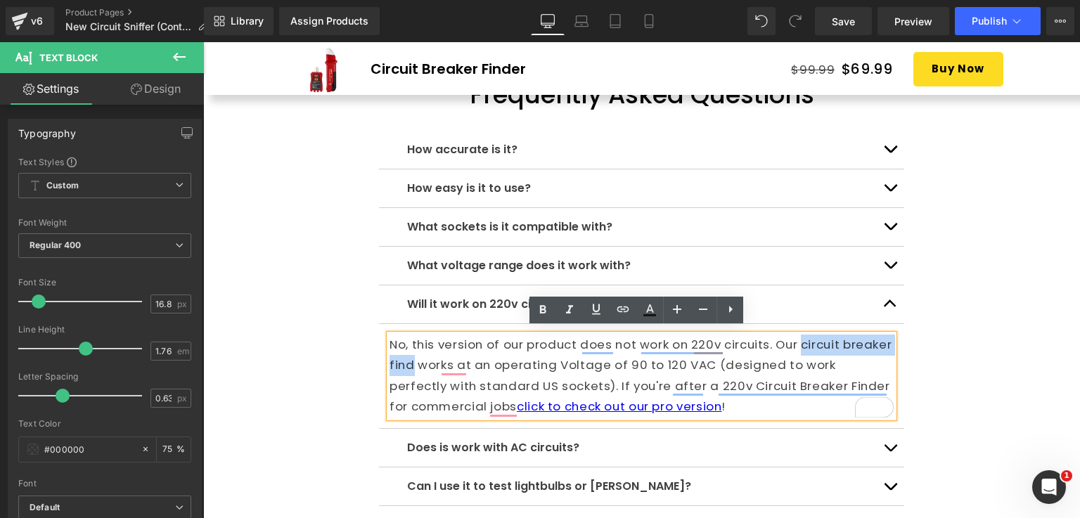
click at [802, 344] on p "No, this version of our product does not work on 220v circuits. Our circuit bre…" at bounding box center [642, 376] width 504 height 83
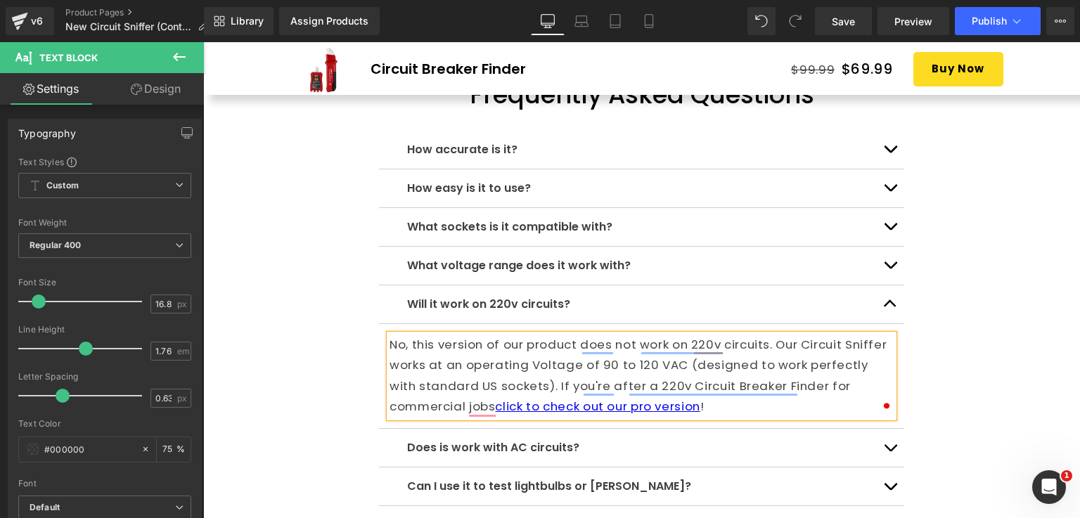
click at [1029, 335] on div "How accurate is it? Text Block Every circuit and breaker box is likely to be di…" at bounding box center [641, 473] width 877 height 727
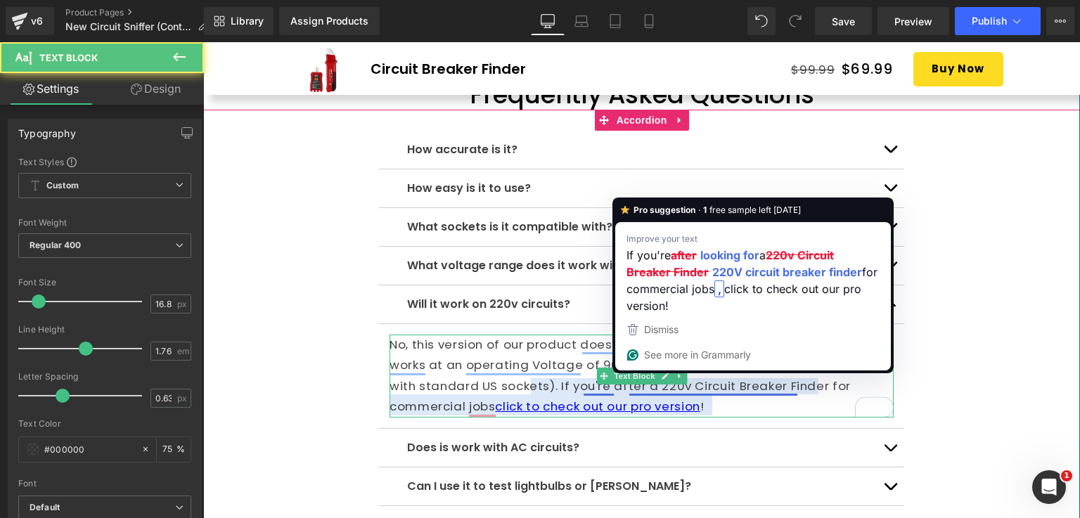
click at [792, 382] on p "No, this version of our product does not work on 220v circuits. Our Circuit Sni…" at bounding box center [642, 376] width 504 height 83
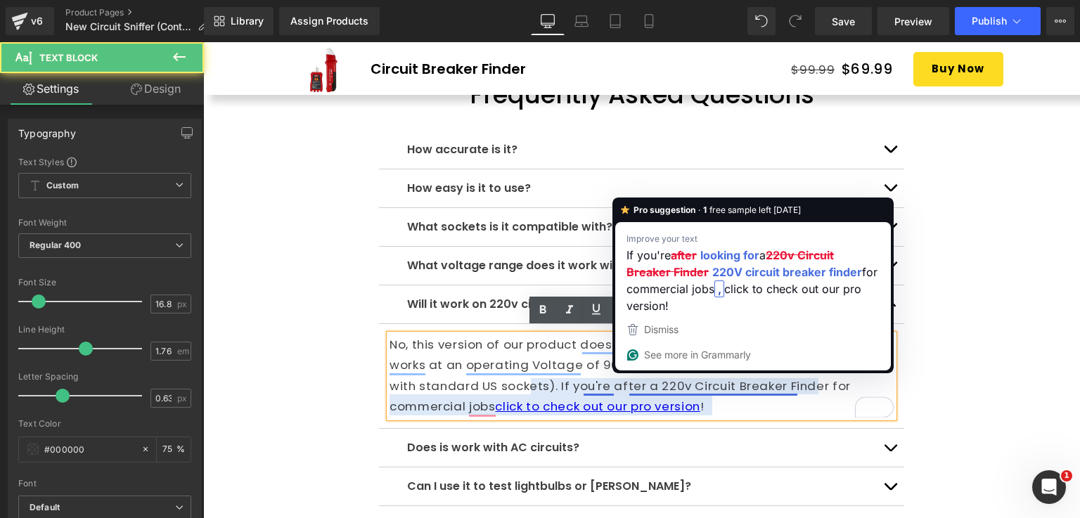
click at [965, 385] on div "How accurate is it? Text Block Every circuit and breaker box is likely to be di…" at bounding box center [641, 473] width 877 height 727
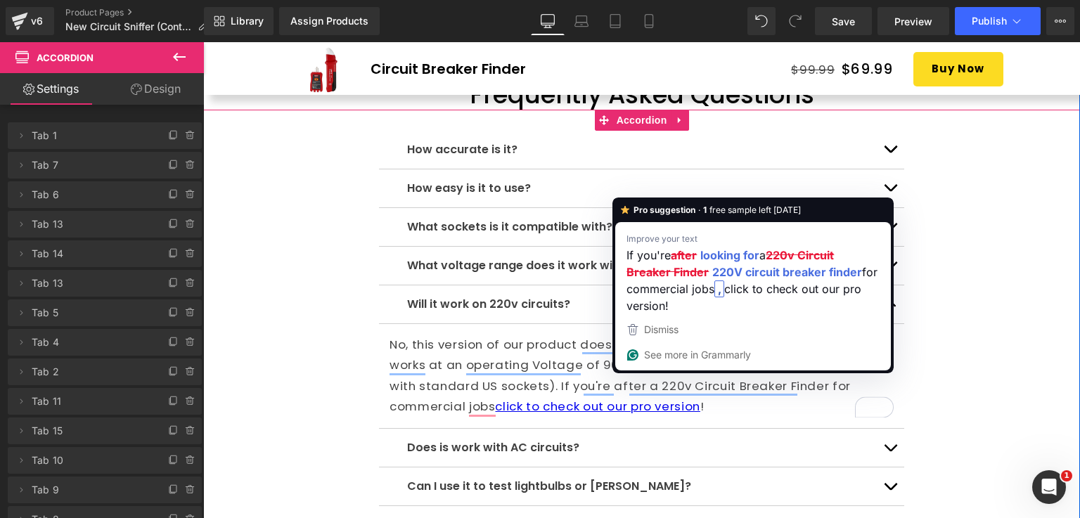
click at [986, 352] on div "How accurate is it? Text Block Every circuit and breaker box is likely to be di…" at bounding box center [641, 473] width 877 height 727
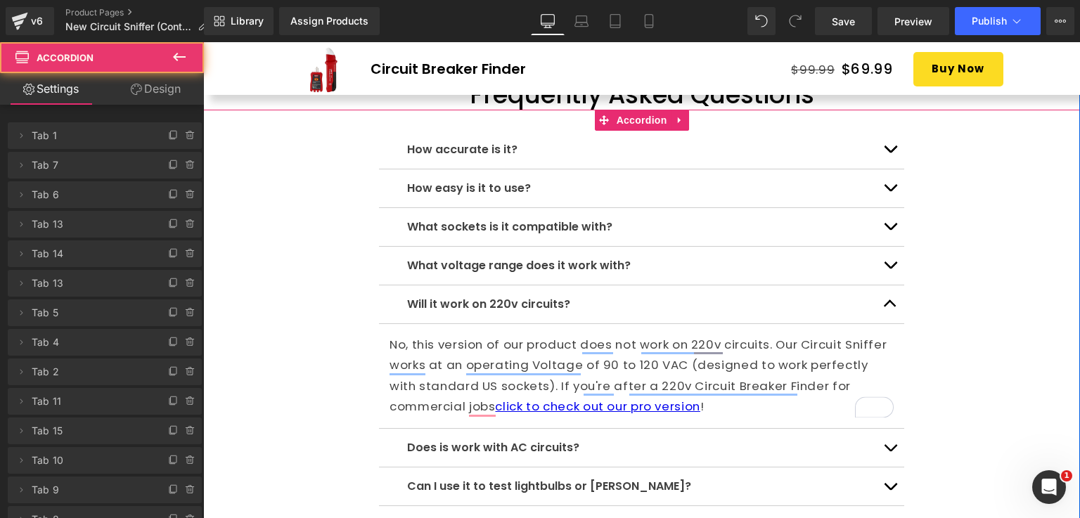
click at [891, 303] on button "button" at bounding box center [890, 304] width 28 height 38
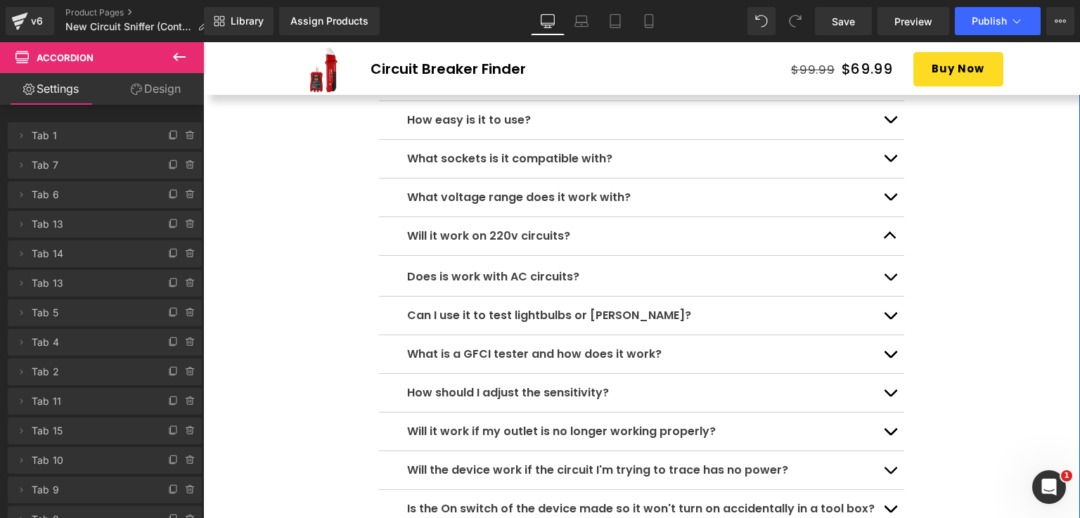
scroll to position [4570, 0]
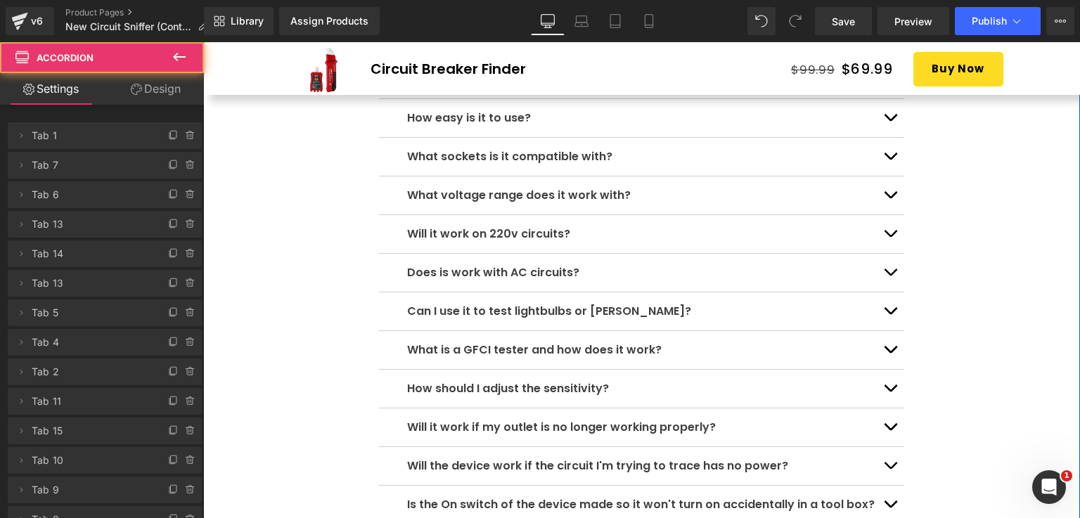
click at [890, 268] on button "button" at bounding box center [890, 273] width 28 height 38
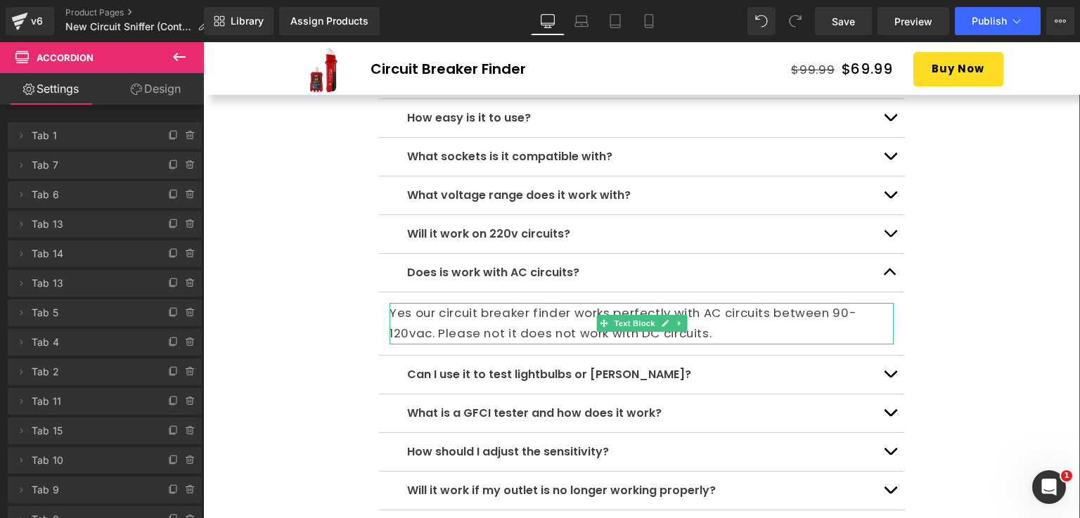
click at [508, 303] on p "Yes our circuit breaker finder works perfectly with AC circuits between 90-120v…" at bounding box center [642, 323] width 504 height 41
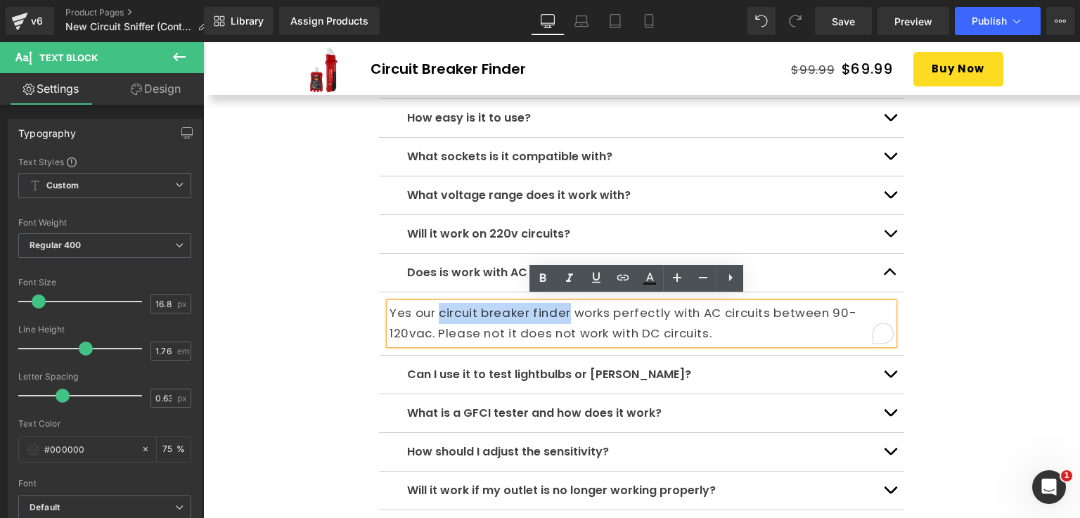
drag, startPoint x: 565, startPoint y: 305, endPoint x: 436, endPoint y: 307, distance: 129.4
click at [436, 307] on p "Yes our circuit breaker finder works perfectly with AC circuits between 90-120v…" at bounding box center [642, 323] width 504 height 41
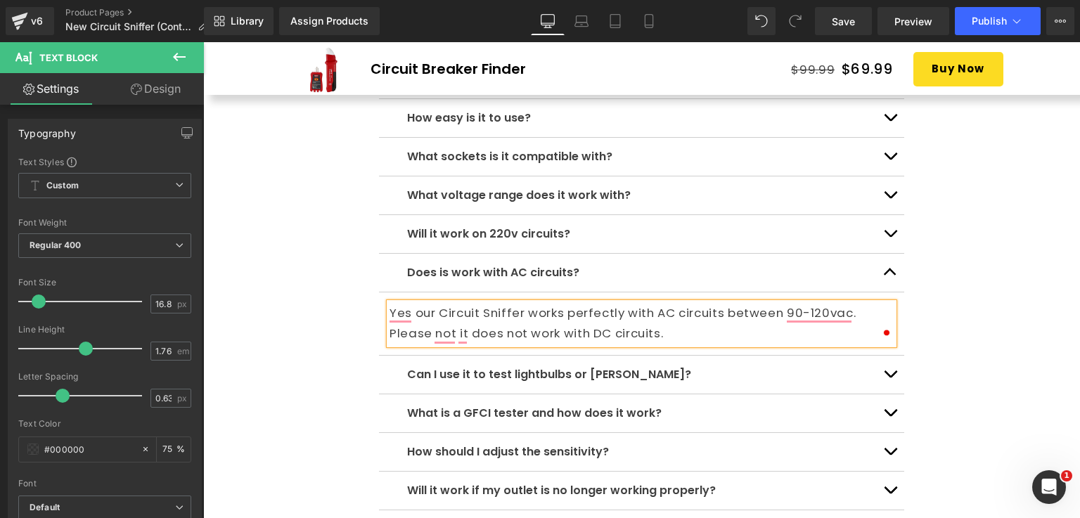
click at [934, 323] on div "How accurate is it? Text Block Every circuit and breaker box is likely to be di…" at bounding box center [641, 382] width 877 height 686
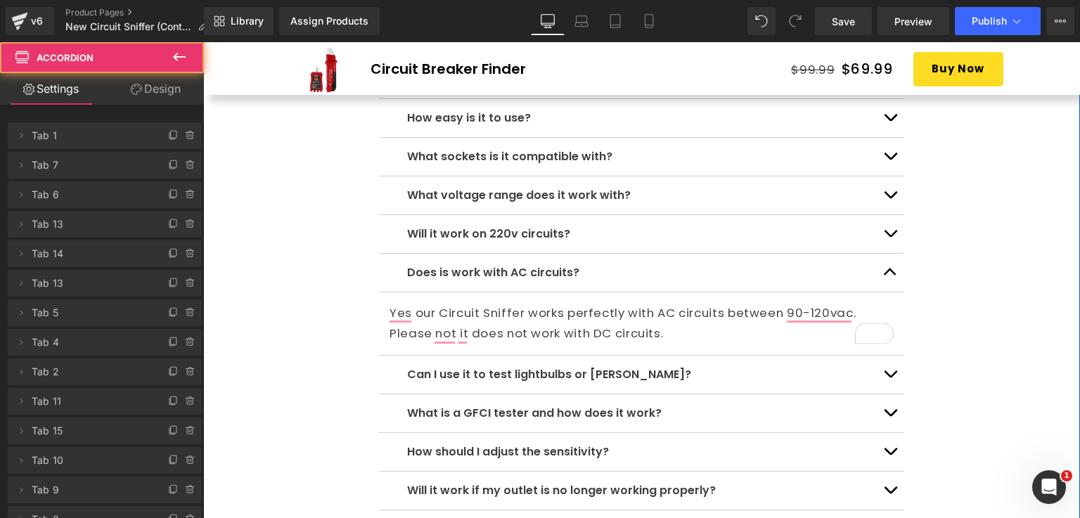
click at [890, 270] on button "button" at bounding box center [890, 273] width 28 height 38
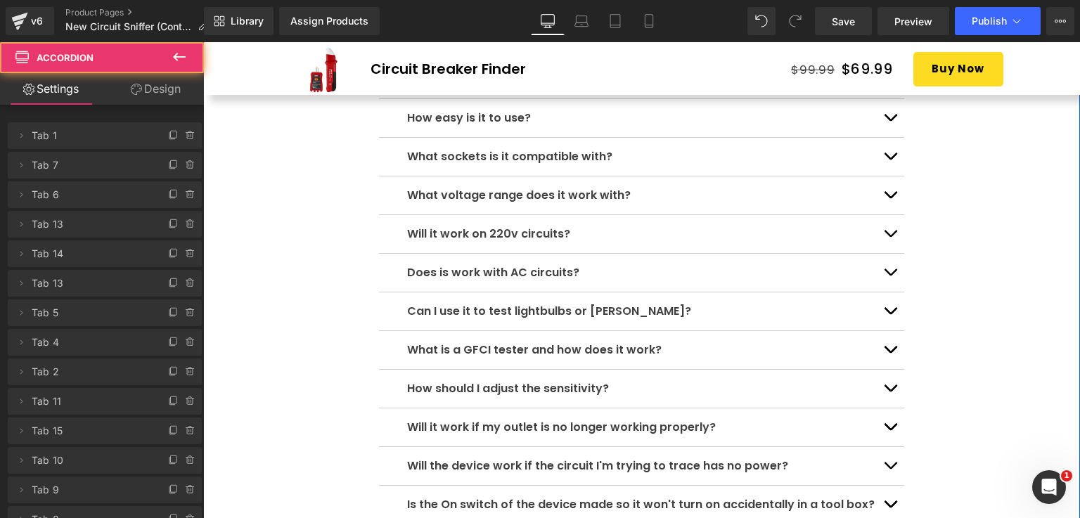
click at [890, 297] on button "button" at bounding box center [890, 312] width 28 height 38
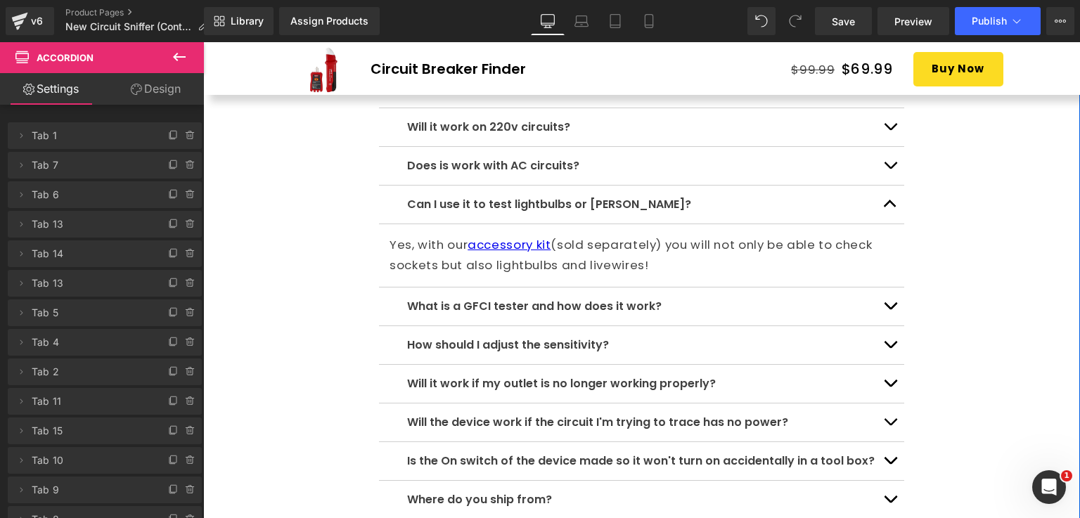
scroll to position [4711, 0]
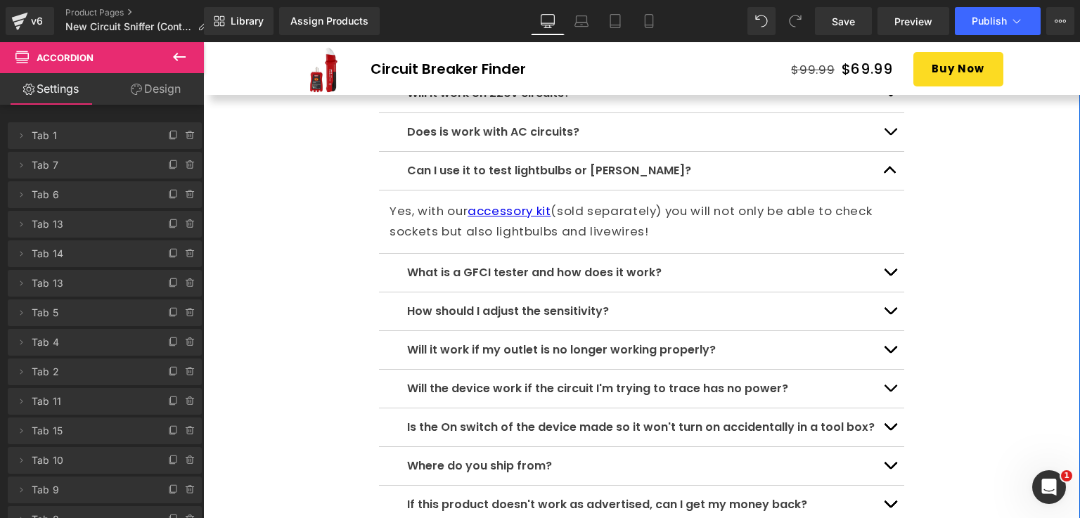
click at [888, 179] on button "button" at bounding box center [890, 171] width 28 height 38
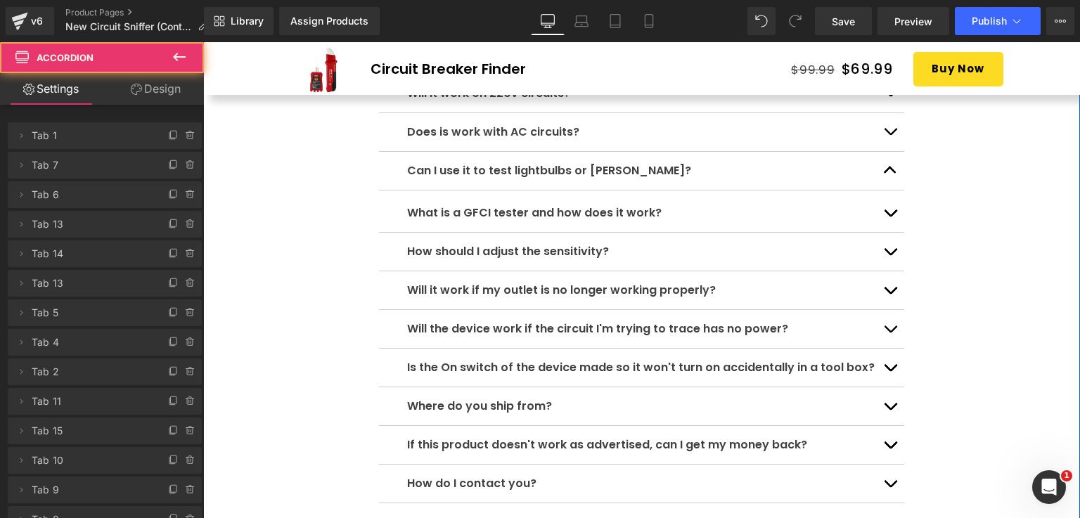
click at [867, 222] on div "What is a GFCI tester and how does it work? Text Block" at bounding box center [641, 213] width 525 height 39
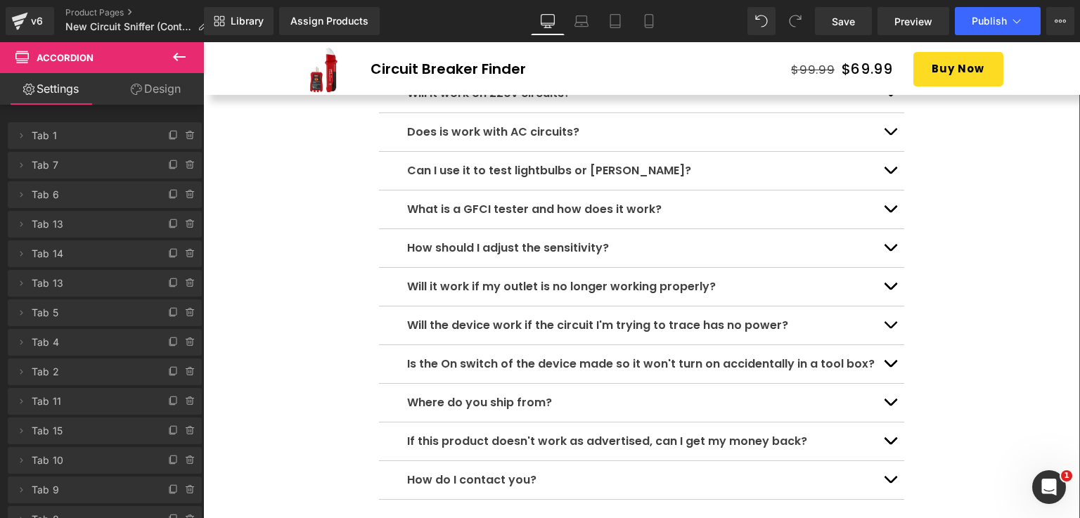
click at [888, 207] on button "button" at bounding box center [890, 210] width 28 height 38
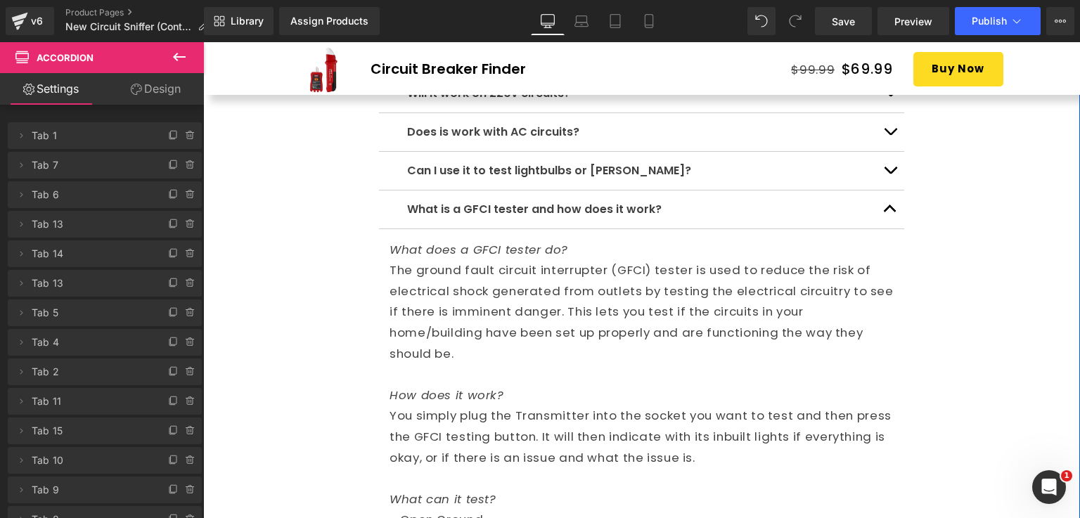
click at [882, 196] on button "button" at bounding box center [890, 210] width 28 height 38
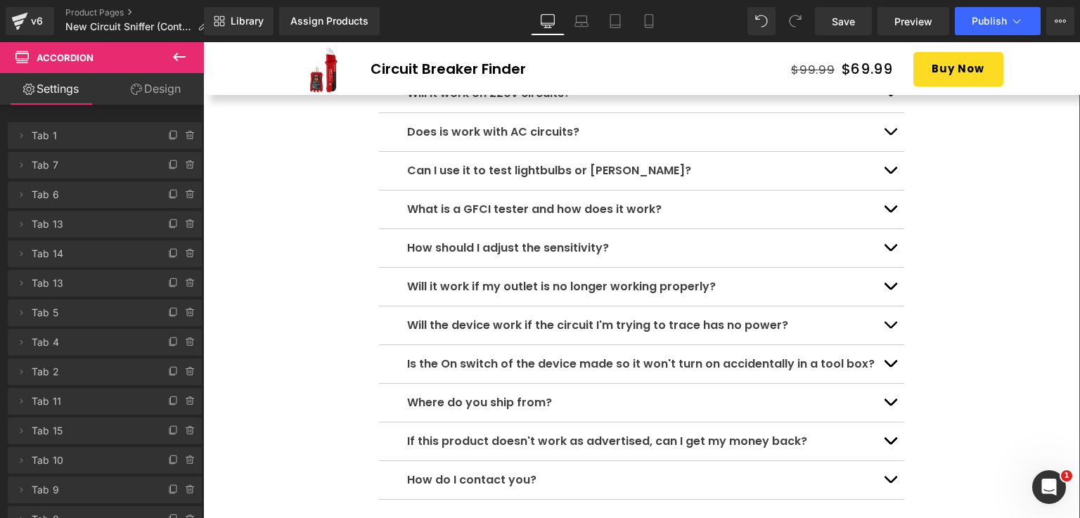
click at [878, 240] on button "button" at bounding box center [890, 248] width 28 height 38
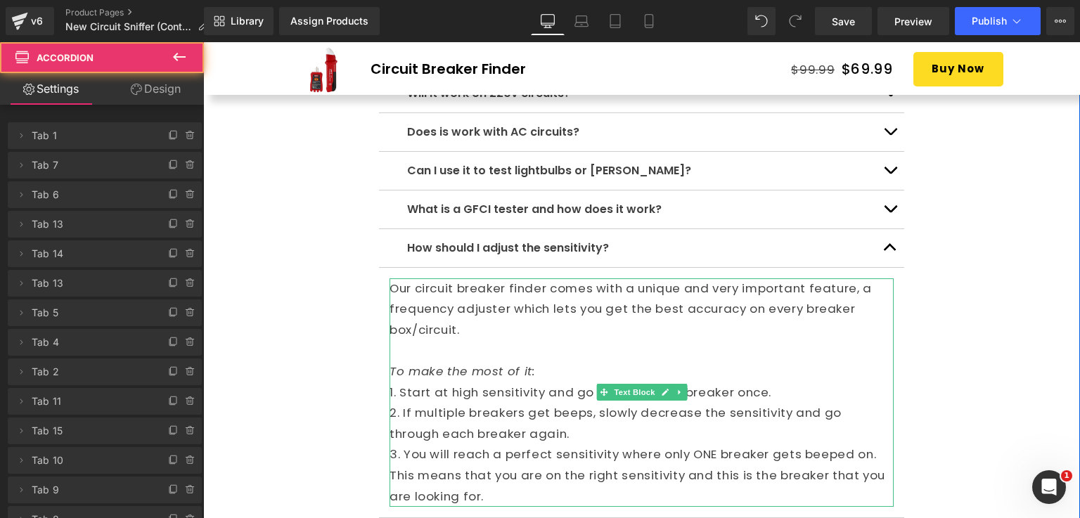
click at [527, 292] on p "Our circuit breaker finder comes with a unique and very important feature, a fr…" at bounding box center [642, 309] width 504 height 63
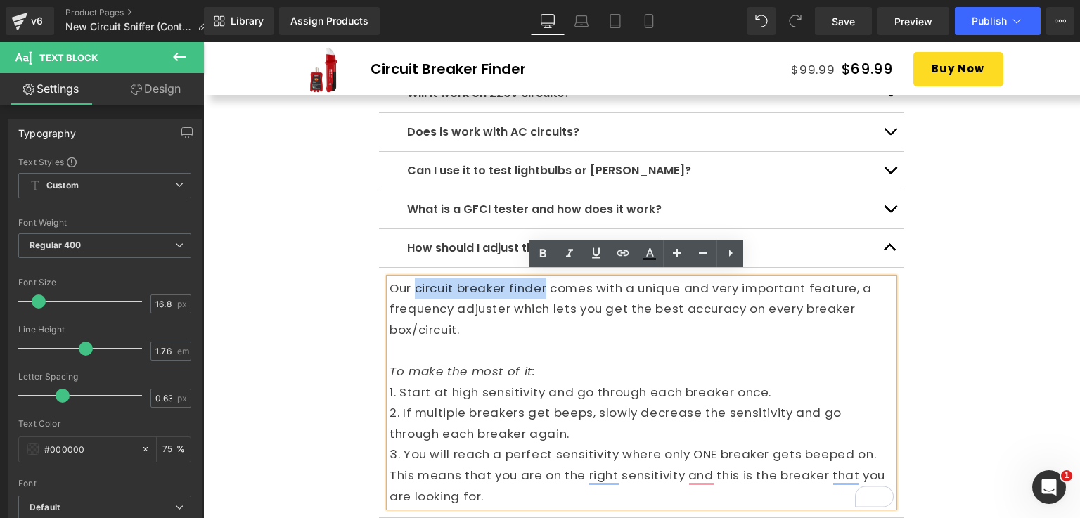
drag, startPoint x: 541, startPoint y: 285, endPoint x: 411, endPoint y: 282, distance: 130.1
click at [411, 282] on p "Our circuit breaker finder comes with a unique and very important feature, a fr…" at bounding box center [642, 309] width 504 height 63
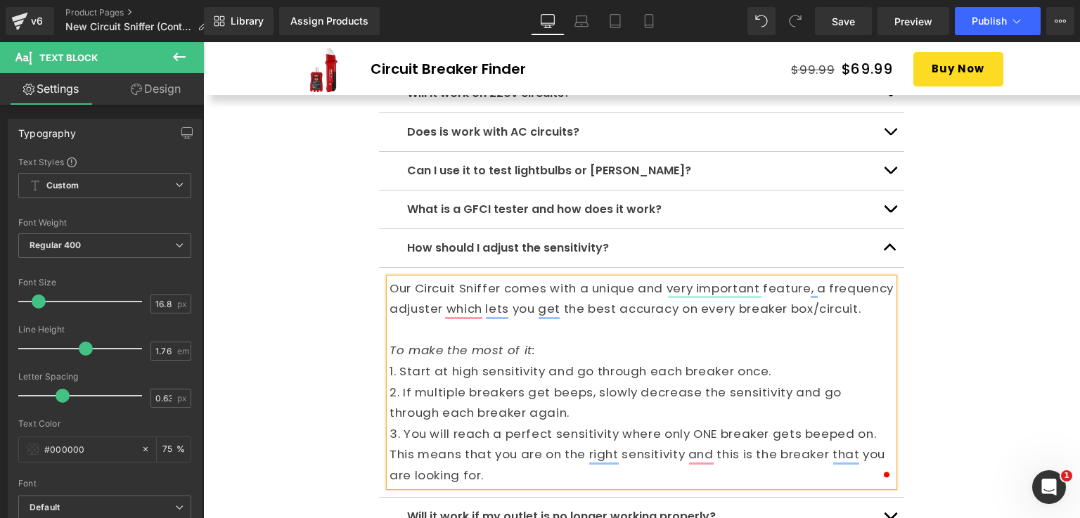
click at [925, 330] on div "How accurate is it? Text Block Every circuit and breaker box is likely to be di…" at bounding box center [641, 325] width 877 height 852
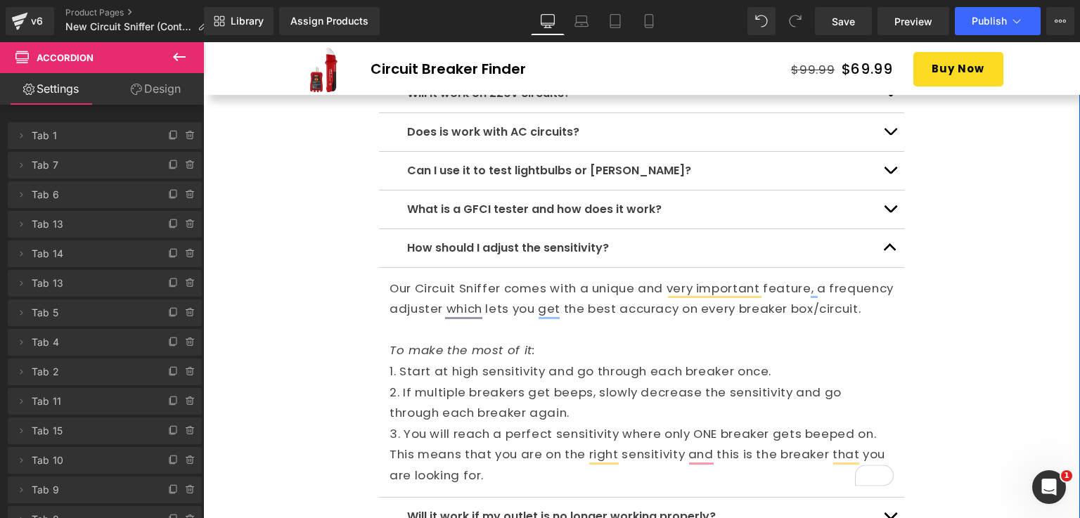
click at [879, 241] on button "button" at bounding box center [890, 248] width 28 height 38
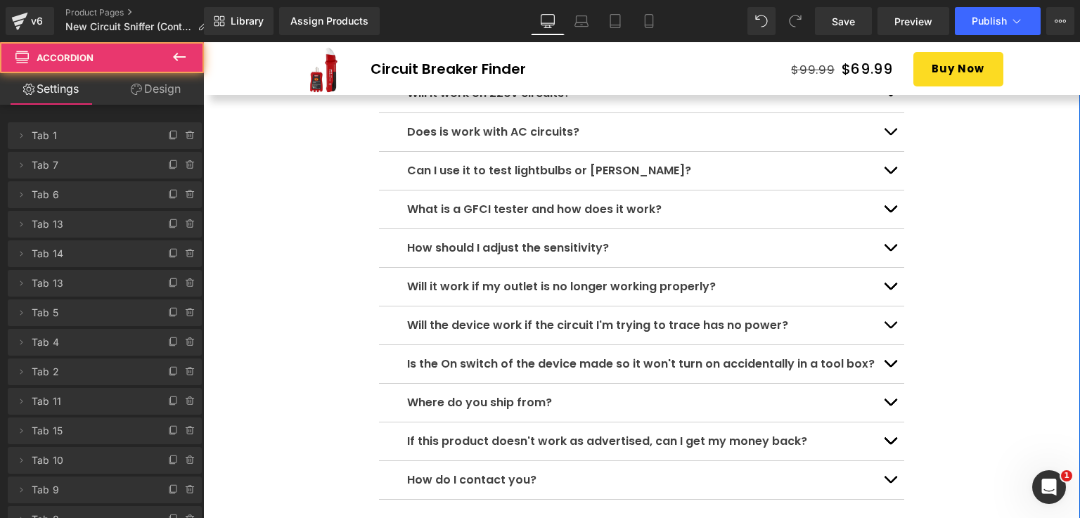
scroll to position [4781, 0]
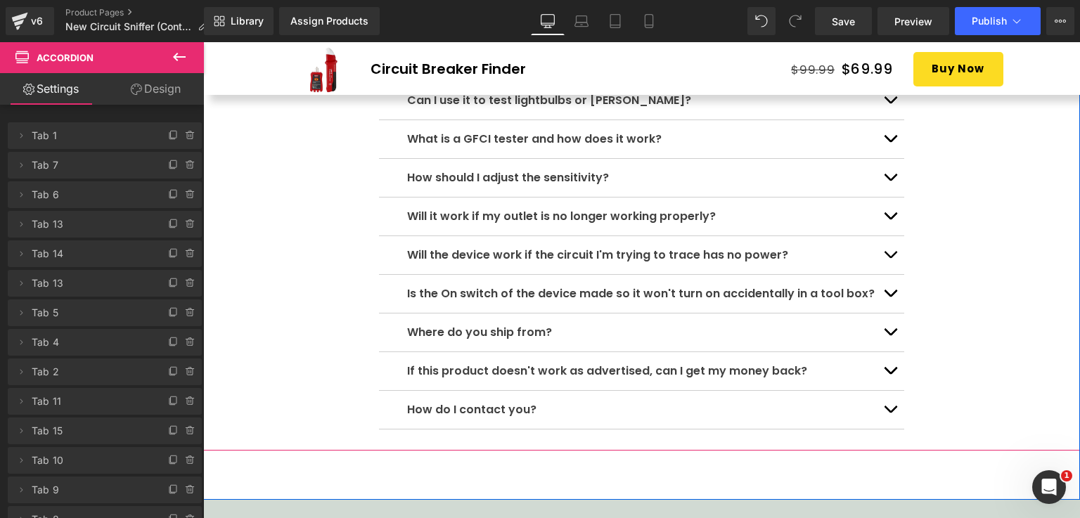
click at [891, 205] on button "button" at bounding box center [890, 217] width 28 height 38
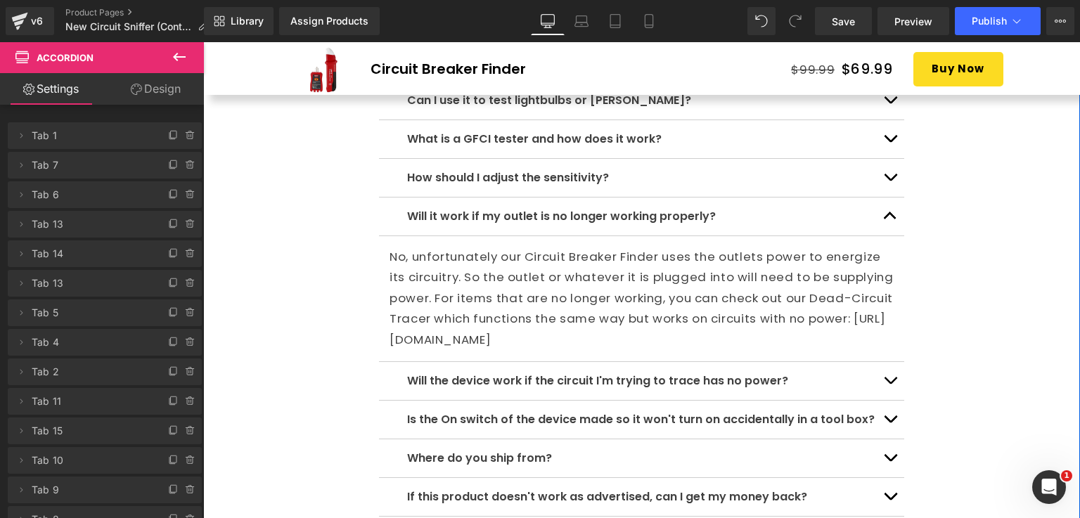
click at [565, 247] on p "No, unfortunately our Circuit Breaker Finder uses the outlets power to energize…" at bounding box center [642, 299] width 504 height 104
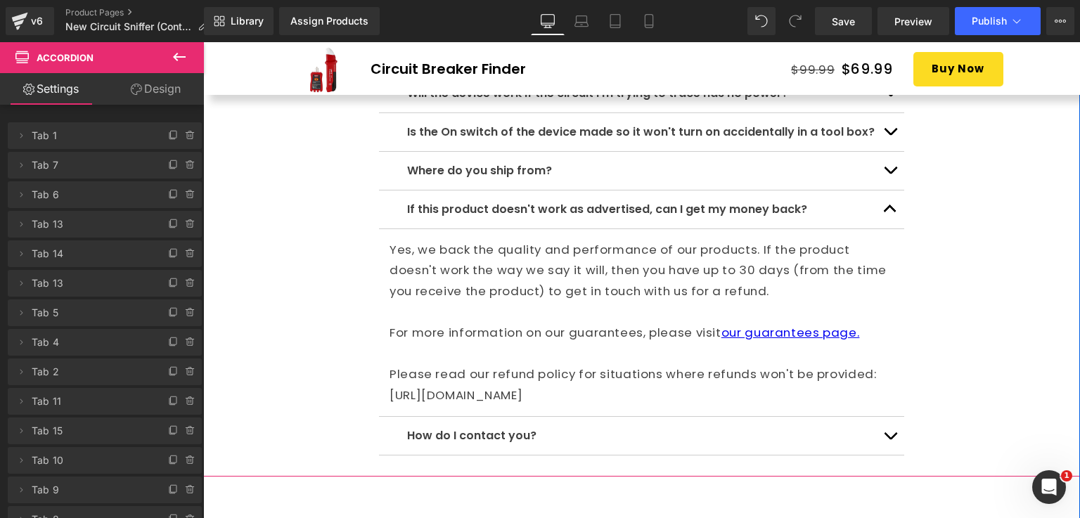
scroll to position [4992, 0]
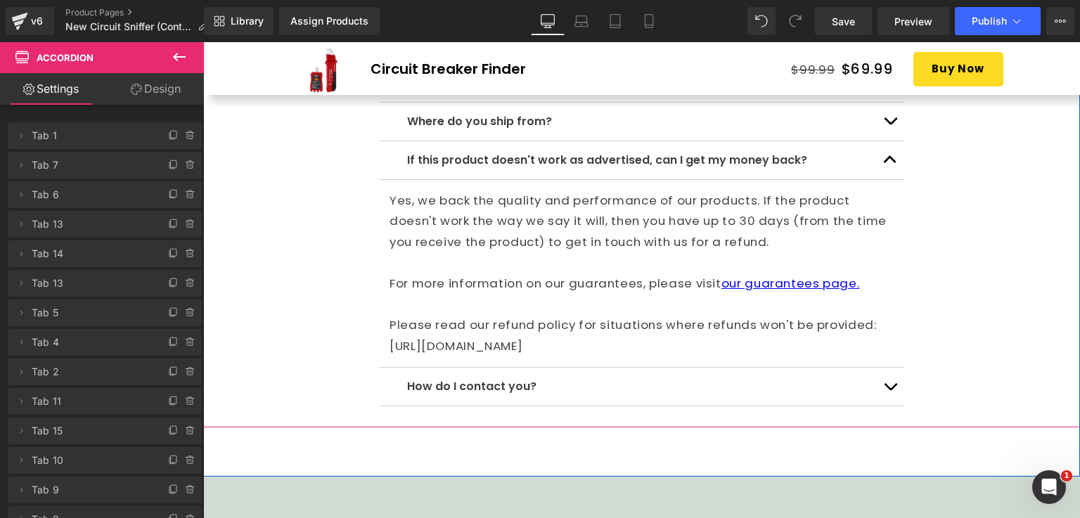
click at [878, 153] on button "button" at bounding box center [890, 160] width 28 height 38
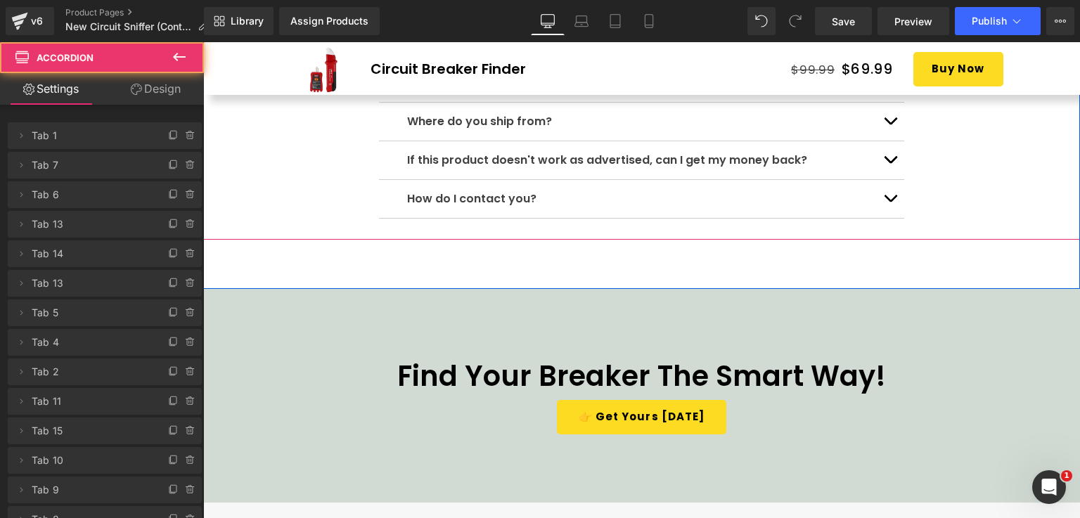
click at [881, 199] on button "button" at bounding box center [890, 199] width 28 height 38
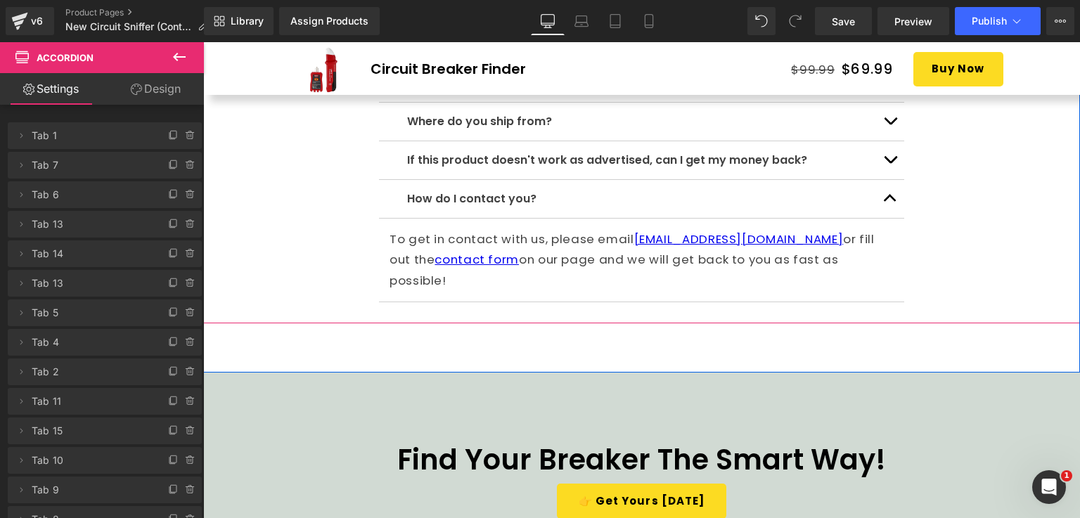
click at [881, 199] on button "button" at bounding box center [890, 199] width 28 height 38
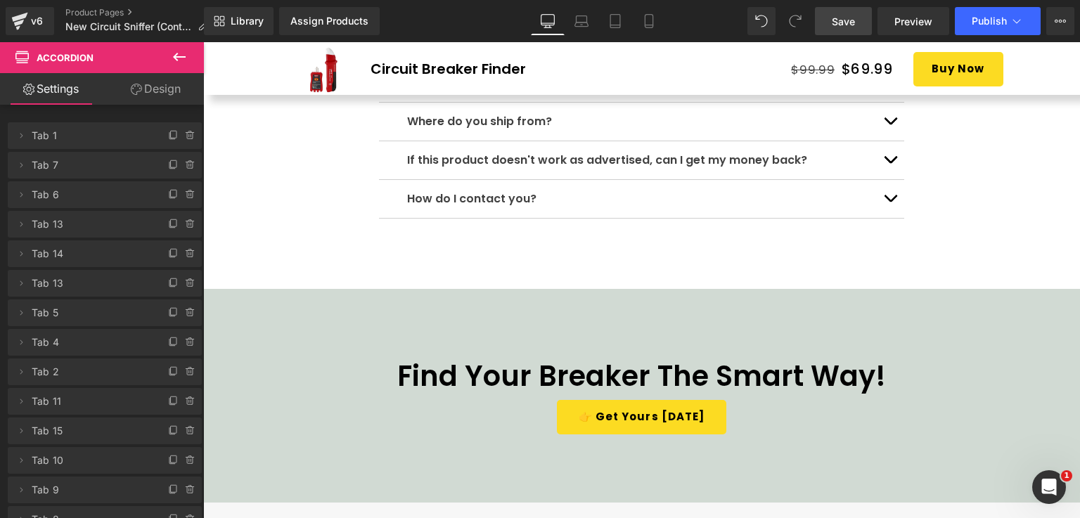
click at [849, 20] on span "Save" at bounding box center [843, 21] width 23 height 15
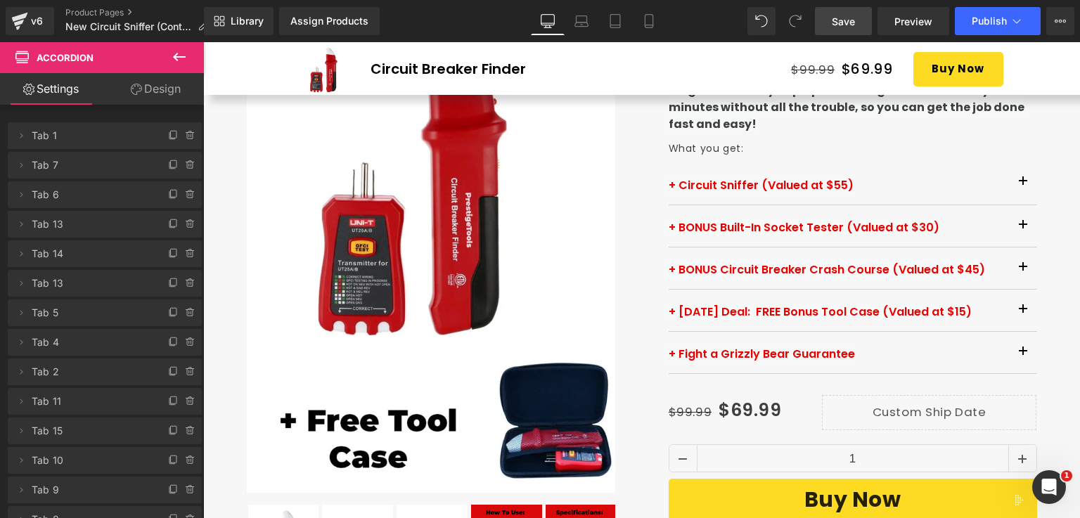
scroll to position [193, 0]
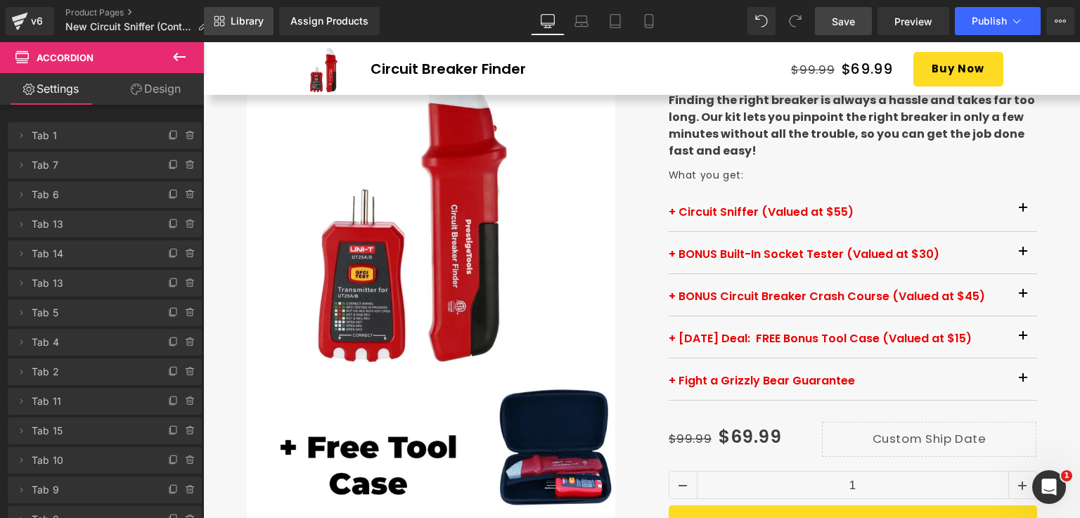
click at [237, 29] on link "Library" at bounding box center [239, 21] width 70 height 28
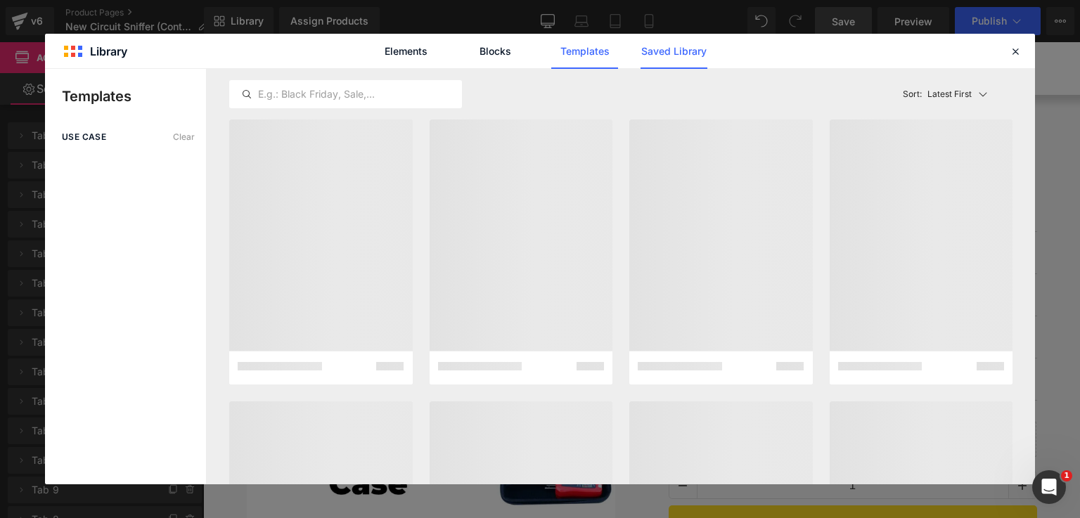
click at [651, 47] on link "Saved Library" at bounding box center [674, 51] width 67 height 35
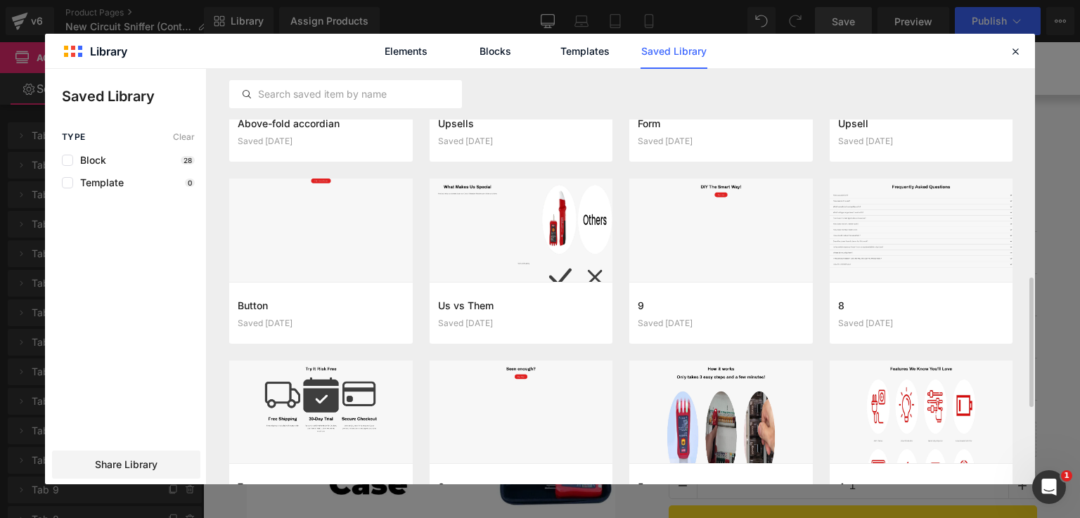
scroll to position [738, 0]
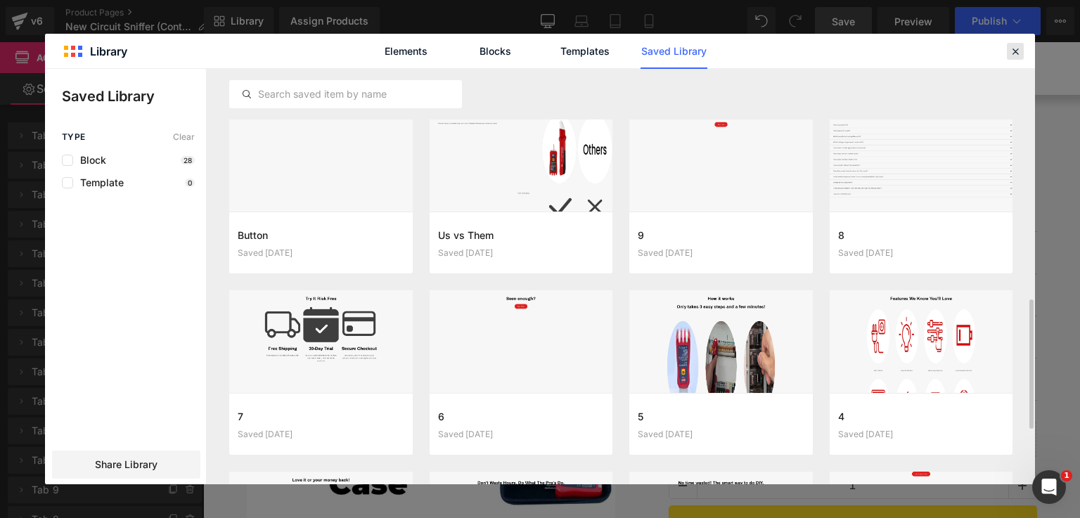
drag, startPoint x: 1010, startPoint y: 50, endPoint x: 781, endPoint y: 27, distance: 230.4
click at [1010, 50] on icon at bounding box center [1015, 51] width 13 height 13
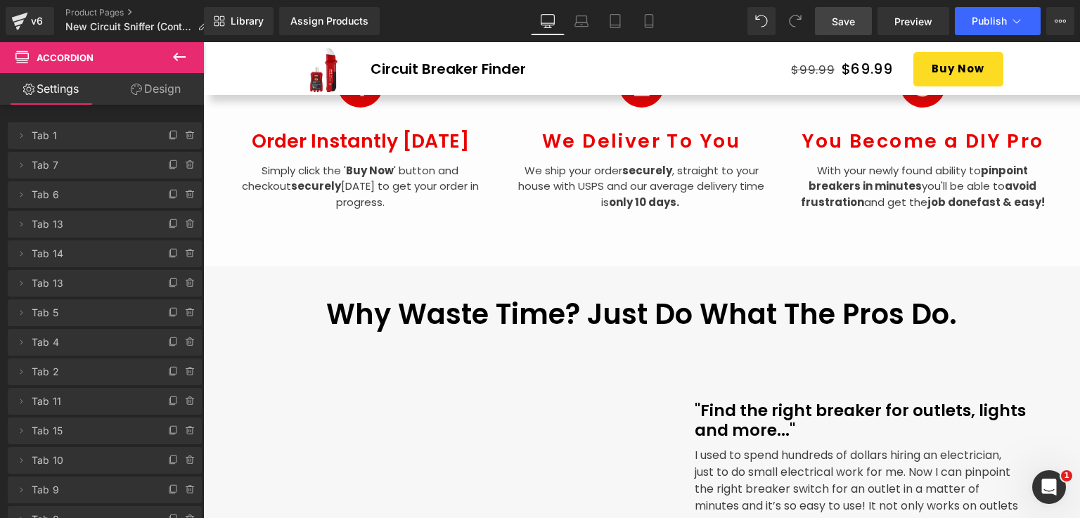
scroll to position [1669, 0]
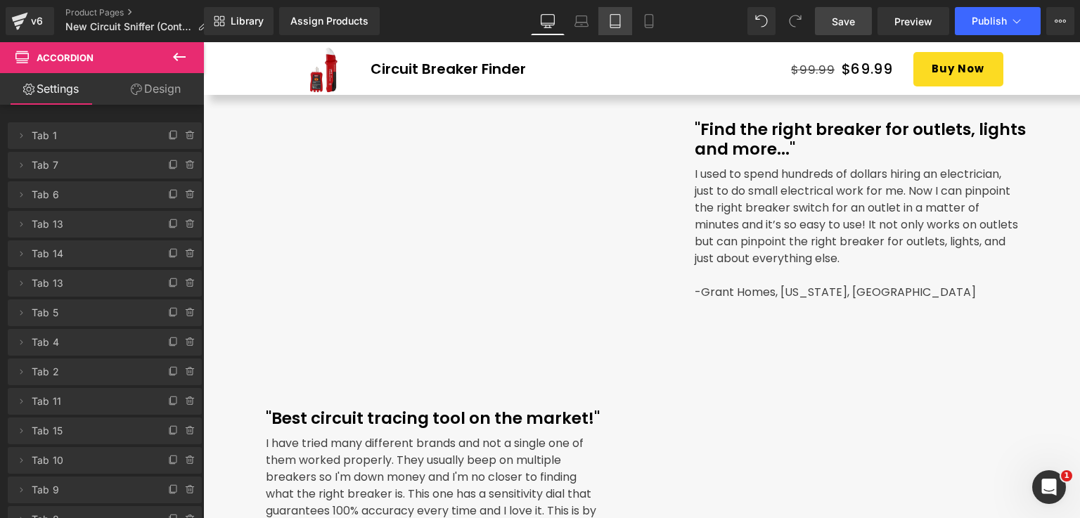
click at [619, 20] on icon at bounding box center [615, 21] width 14 height 14
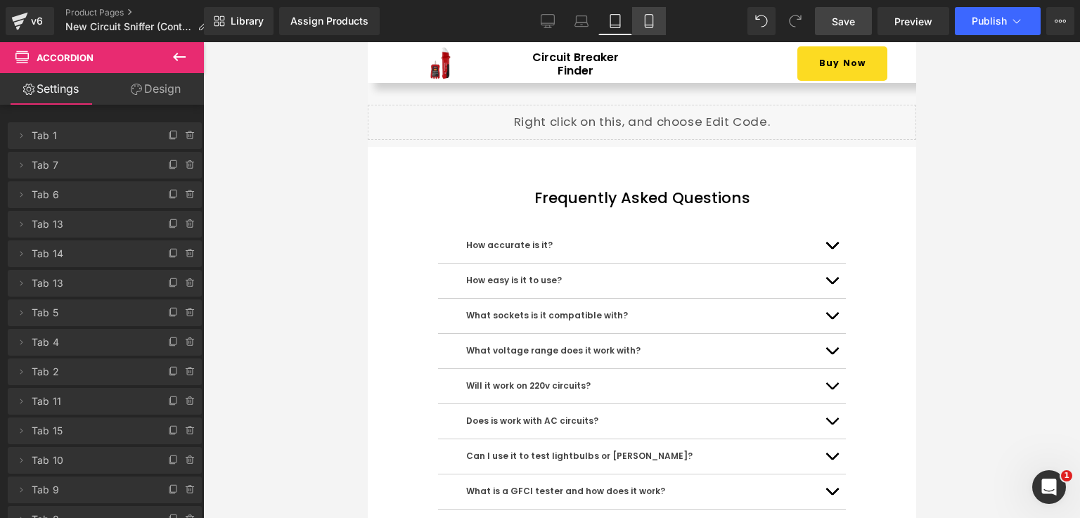
click at [648, 27] on icon at bounding box center [649, 21] width 8 height 13
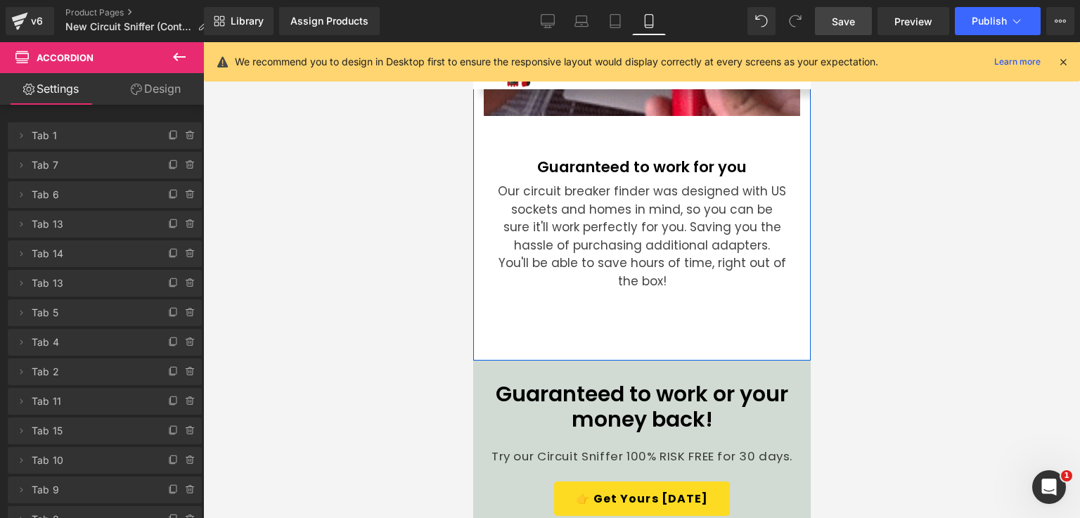
scroll to position [4289, 0]
